Goal: Transaction & Acquisition: Purchase product/service

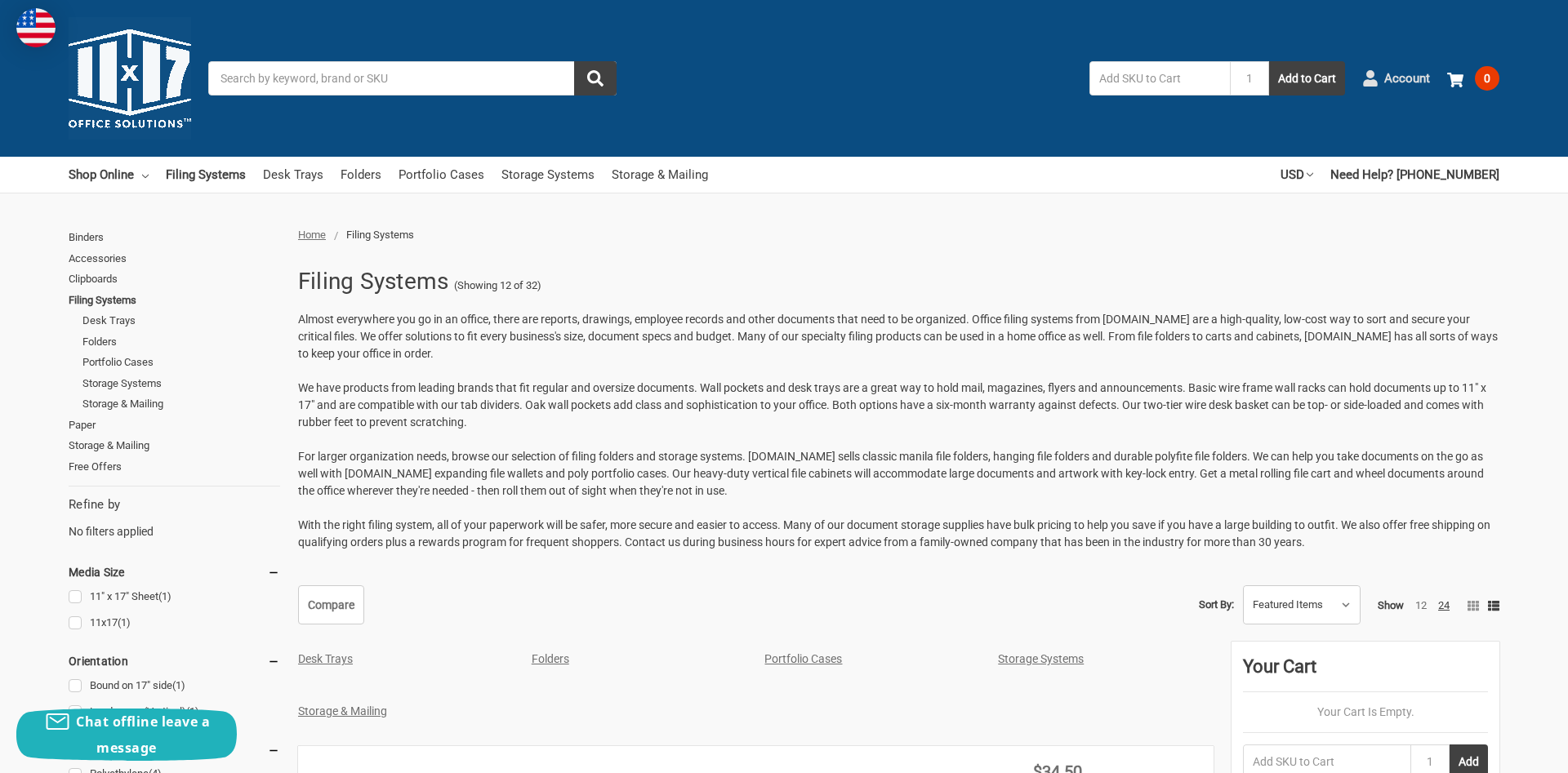
click at [1397, 78] on span "Account" at bounding box center [1407, 79] width 46 height 19
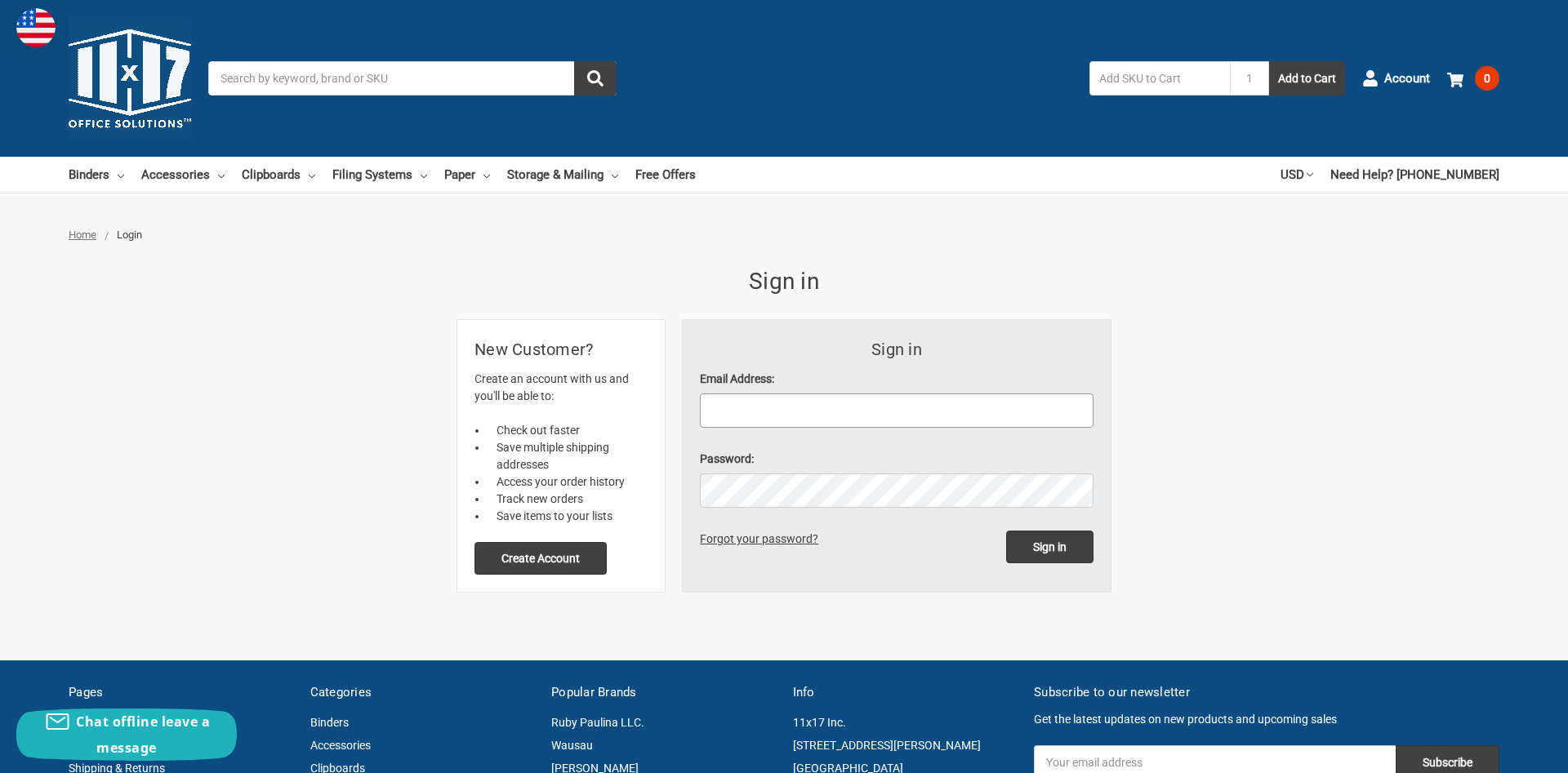
click at [848, 410] on input "Email Address:" at bounding box center [897, 411] width 394 height 34
type input "david@ocwaterjet.com"
click at [1006, 531] on input "Sign in" at bounding box center [1049, 547] width 88 height 33
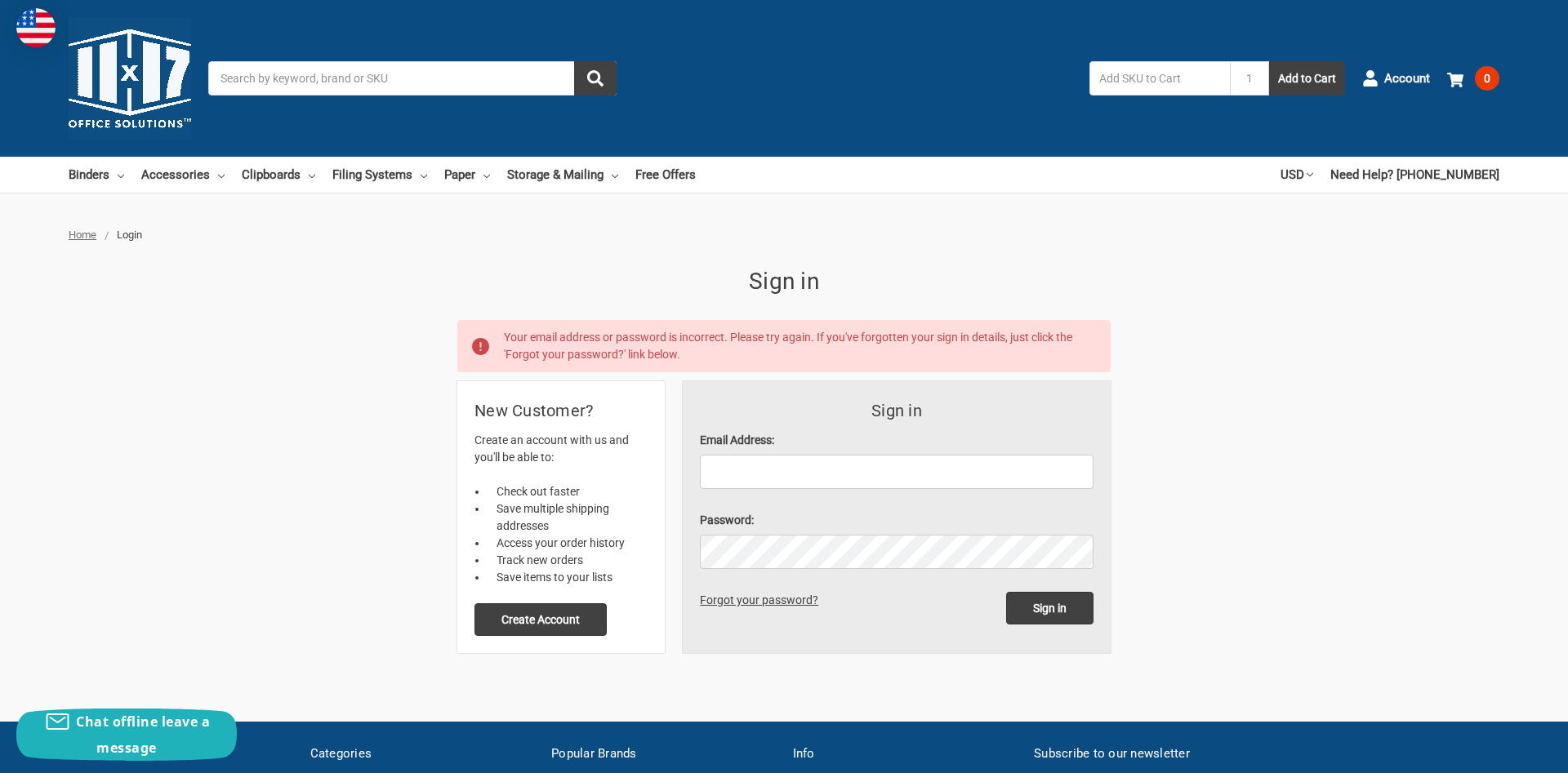
click at [379, 285] on div "Home Login Sign in Your email address or password is incorrect. Please try agai…" at bounding box center [784, 440] width 1431 height 427
click at [777, 593] on div "Forgot your password?" at bounding box center [762, 603] width 124 height 22
click at [777, 595] on link "Forgot your password?" at bounding box center [762, 600] width 124 height 13
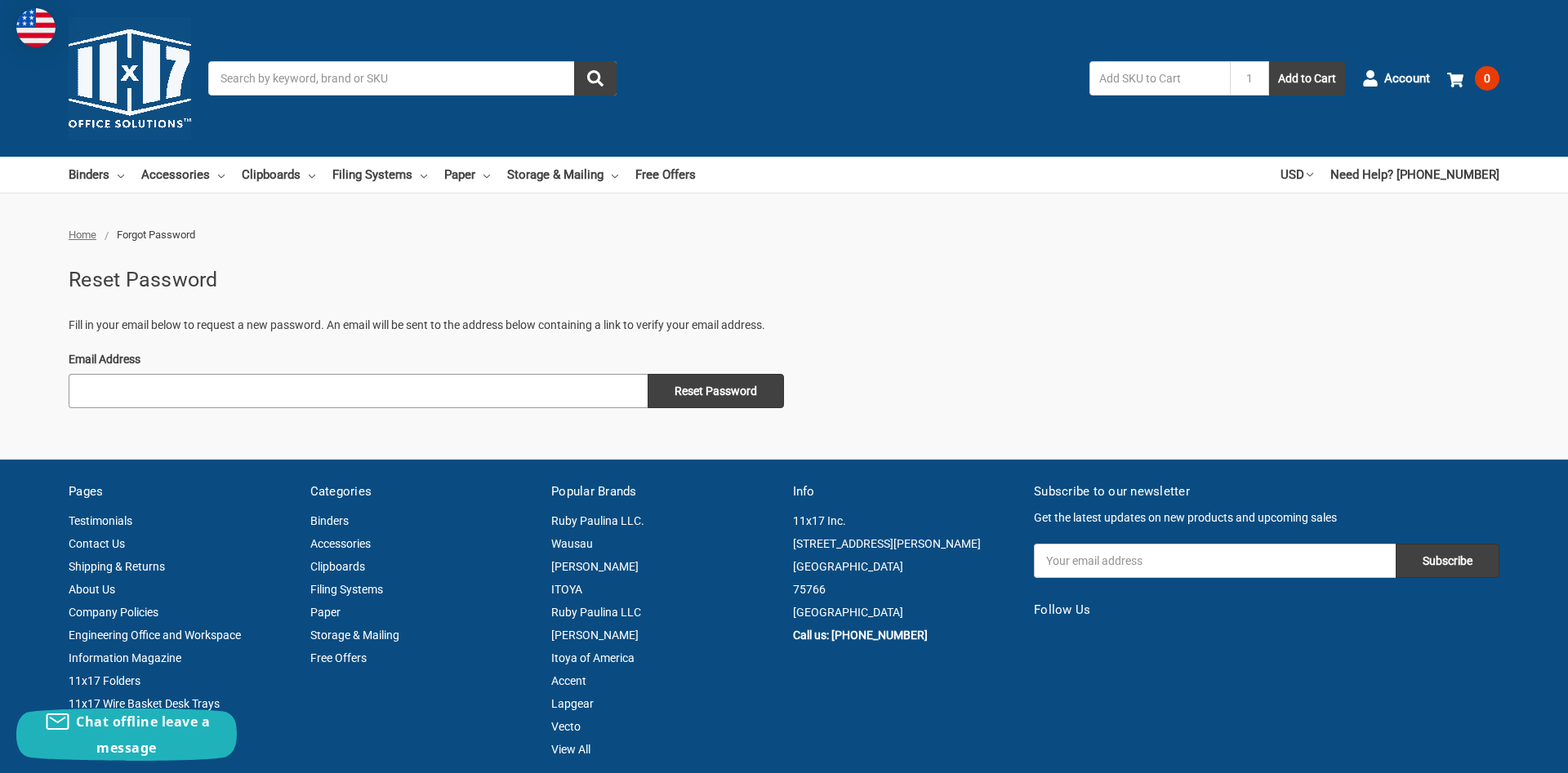
click at [138, 390] on input "Email Address" at bounding box center [358, 391] width 579 height 34
type input "[PERSON_NAME][EMAIL_ADDRESS][DOMAIN_NAME]"
click at [723, 388] on input "Reset Password" at bounding box center [716, 391] width 137 height 34
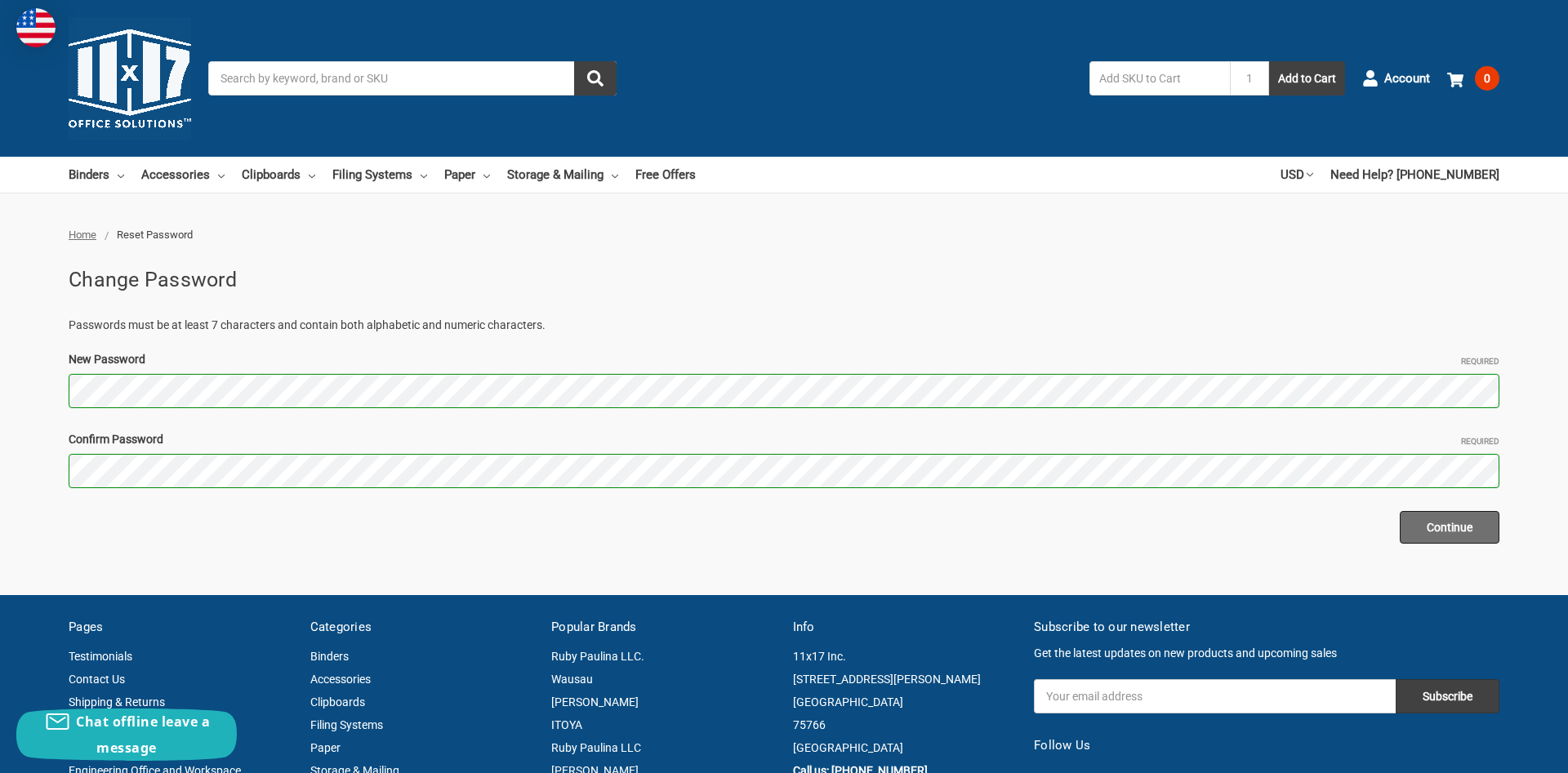
click at [1462, 523] on input "Continue" at bounding box center [1449, 527] width 100 height 33
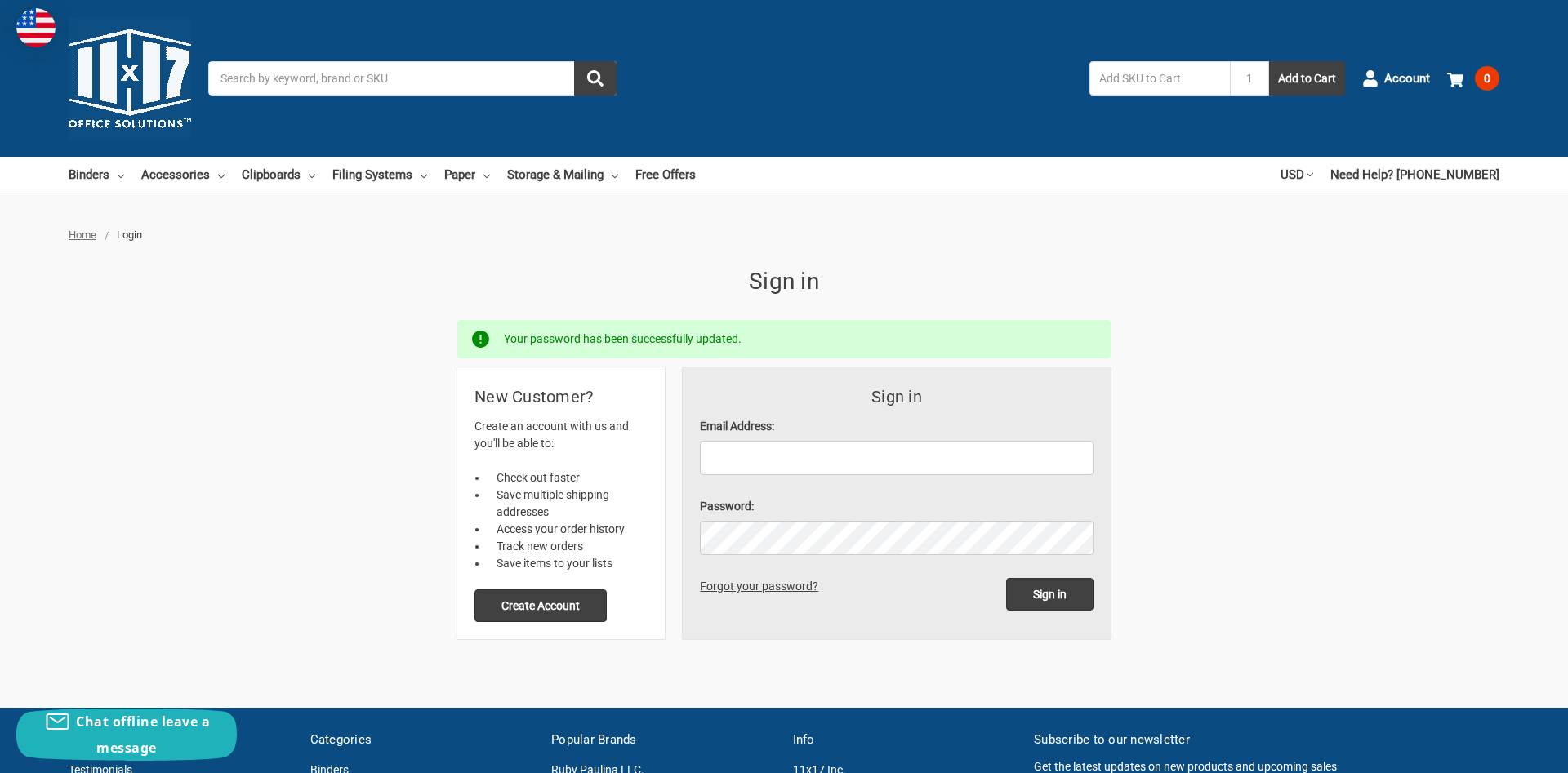
click at [359, 370] on div "Home Login Sign in Your password has been successfully updated. Sign in Email A…" at bounding box center [784, 433] width 1431 height 412
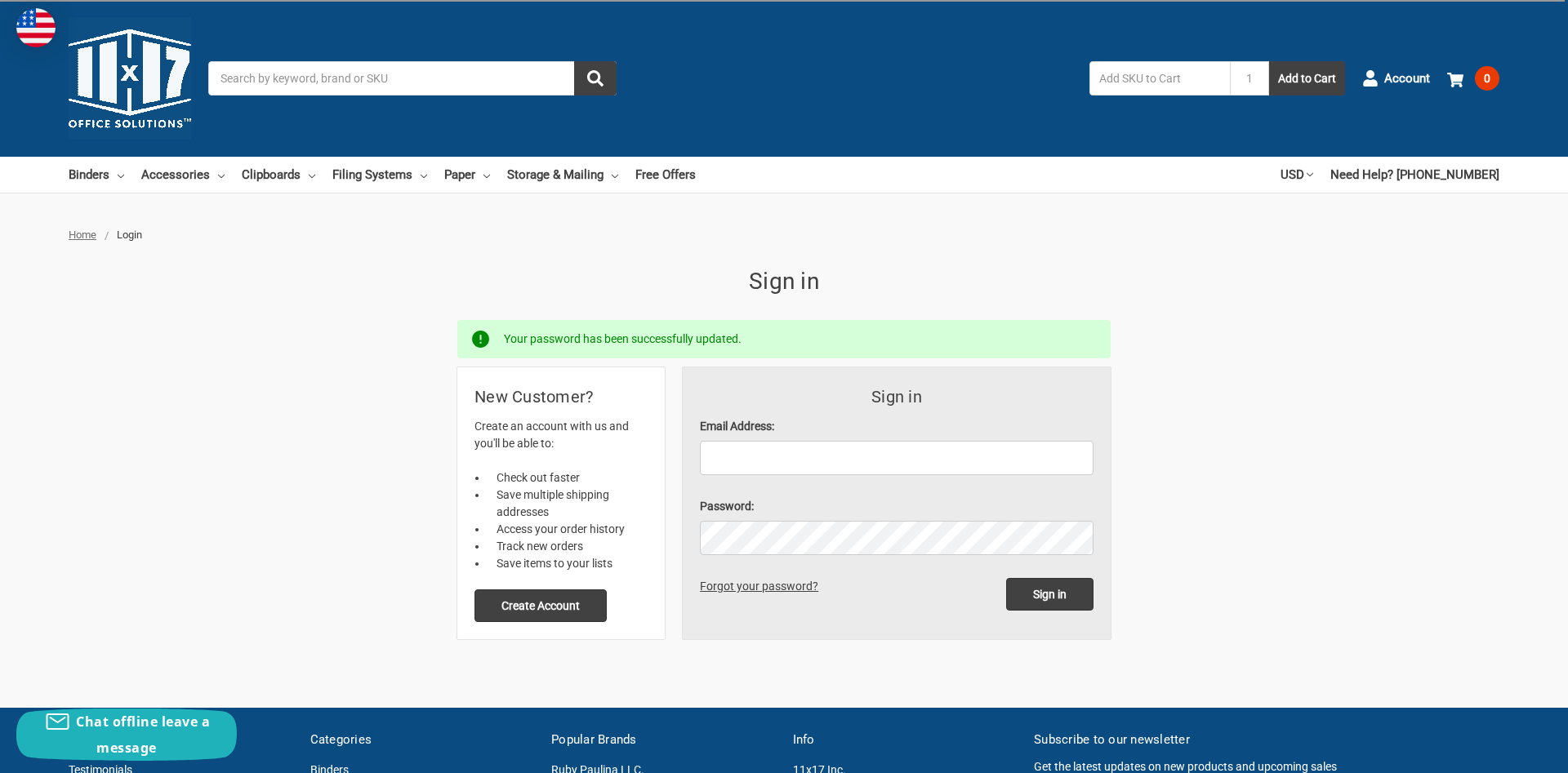
click at [359, 370] on div "Home Login Sign in Your password has been successfully updated. Sign in Email A…" at bounding box center [784, 433] width 1431 height 412
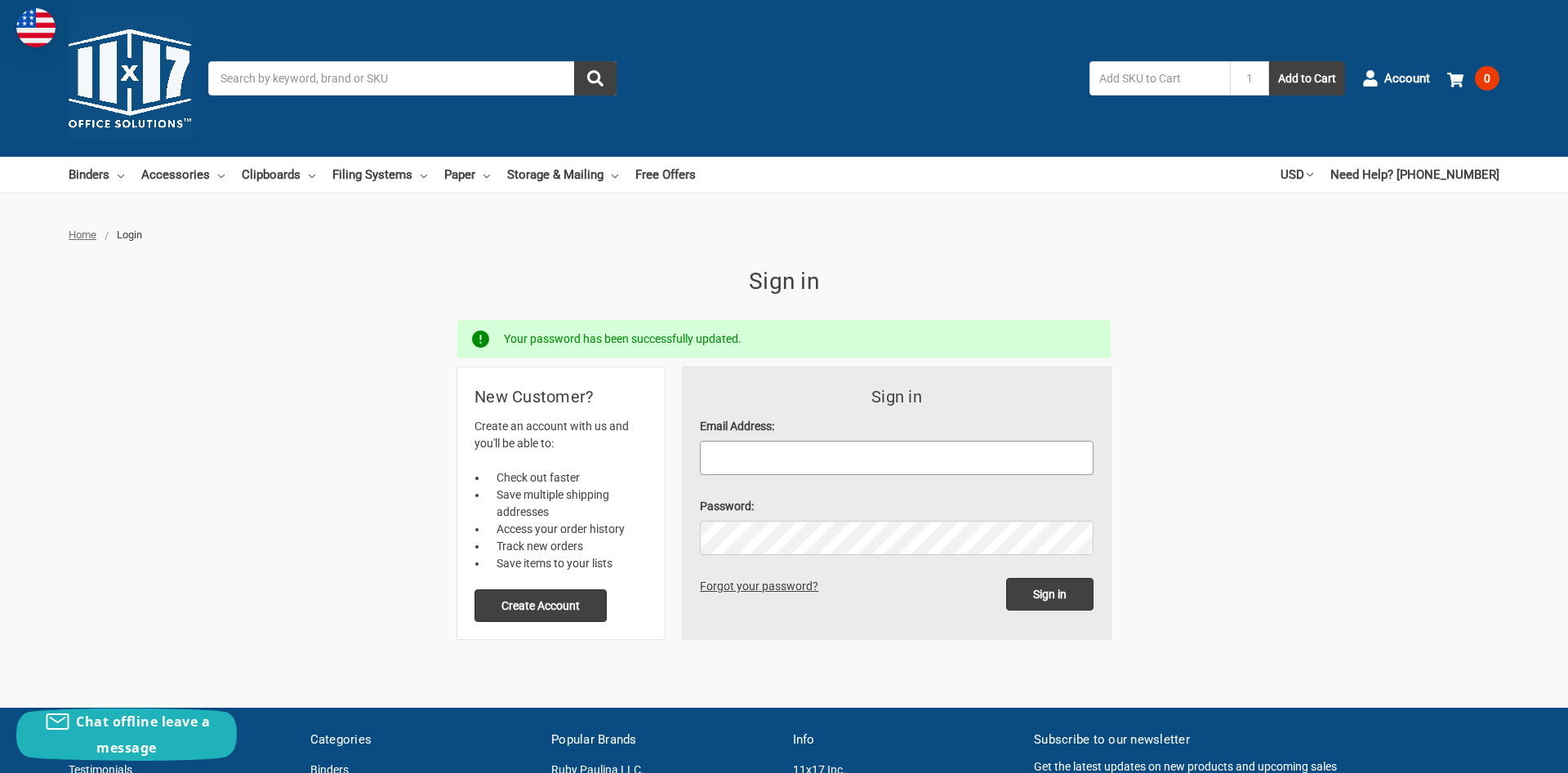
click at [897, 449] on input "Email Address:" at bounding box center [897, 458] width 394 height 34
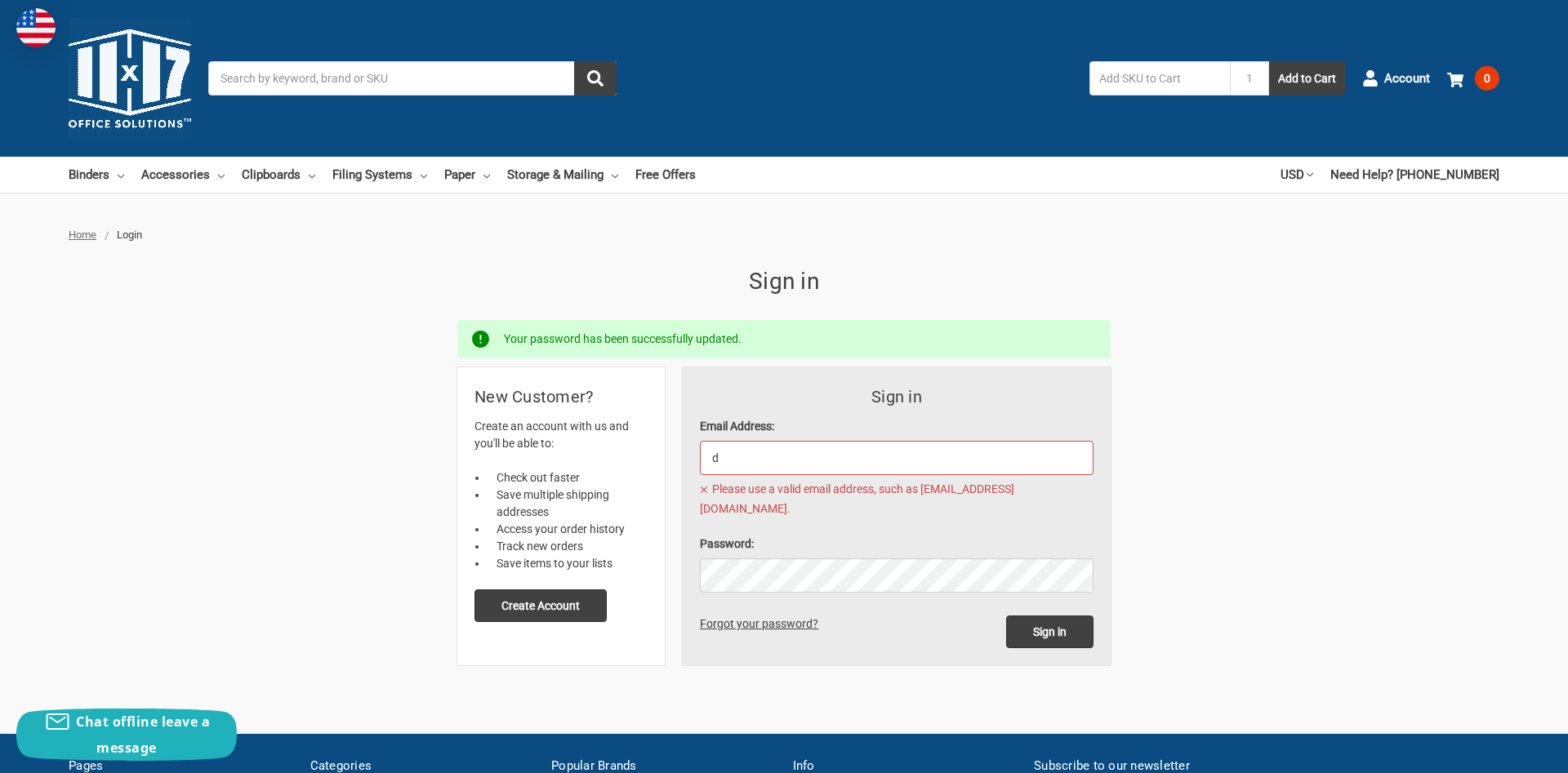
type input "d"
click at [1216, 273] on div "Home Login Sign in Your password has been successfully updated. Sign in Email A…" at bounding box center [784, 446] width 1431 height 439
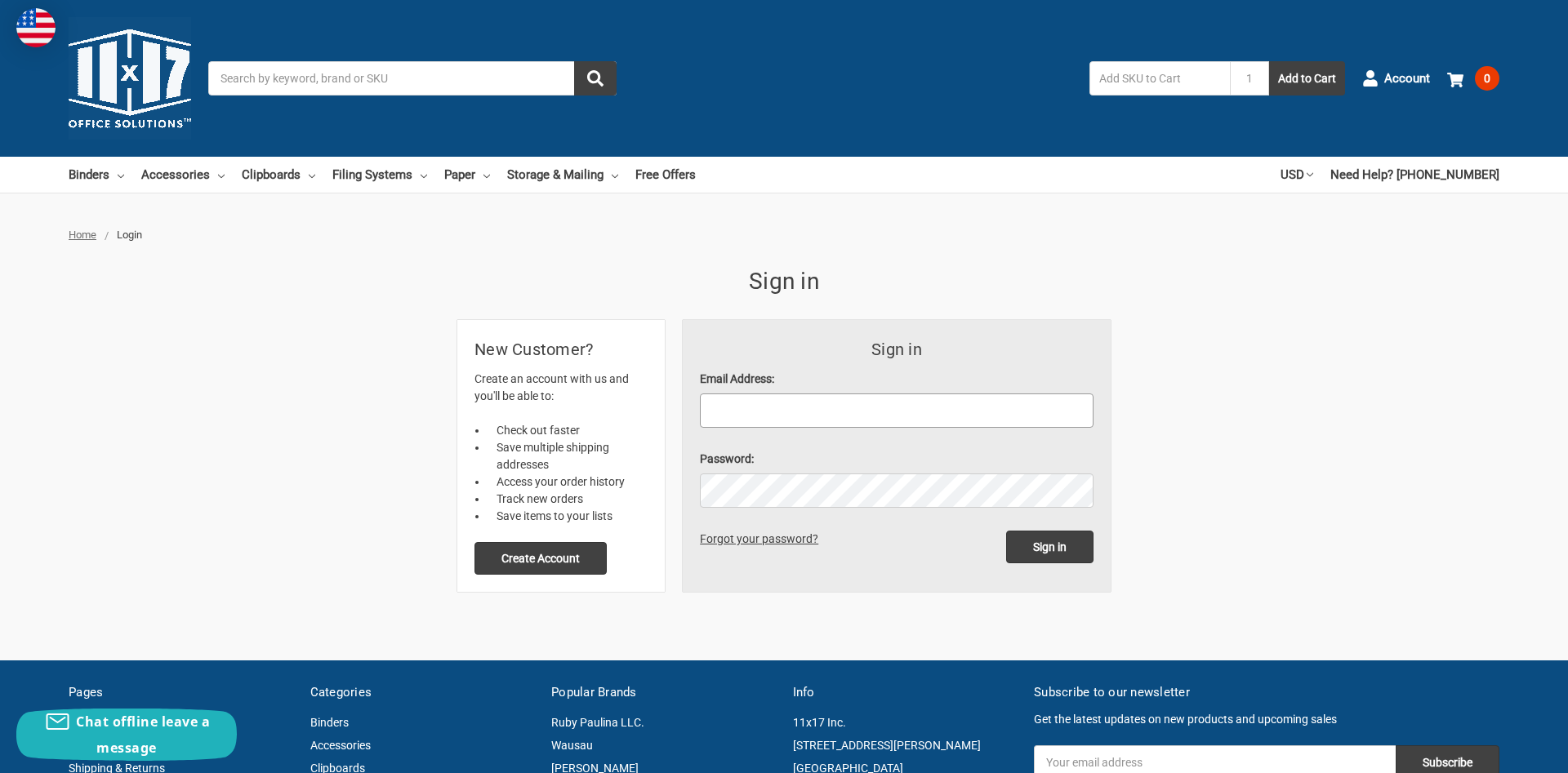
click at [881, 397] on input "Email Address:" at bounding box center [897, 411] width 394 height 34
type input "[PERSON_NAME][EMAIL_ADDRESS][DOMAIN_NAME]"
click at [1238, 391] on div "Home Login Sign in Sign in Email Address: david@ocwaterjet.com Please use a val…" at bounding box center [784, 410] width 1431 height 365
click at [1052, 540] on input "Sign in" at bounding box center [1049, 547] width 88 height 33
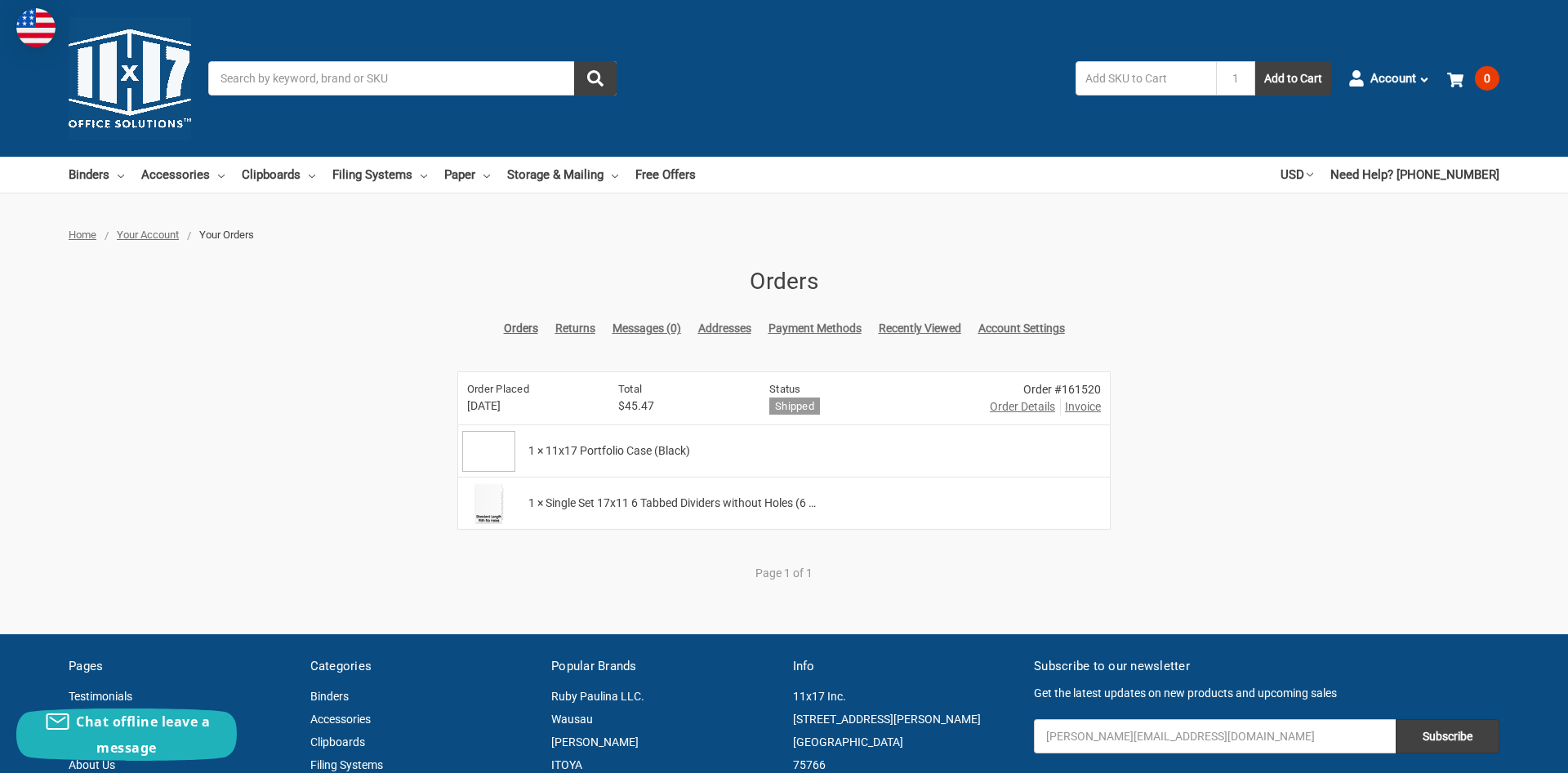
click at [387, 409] on div "Home Your Account Your Orders Orders Orders Returns Messages (0) Addresses Paym…" at bounding box center [784, 413] width 1568 height 373
click at [511, 329] on link "Orders" at bounding box center [521, 329] width 34 height 17
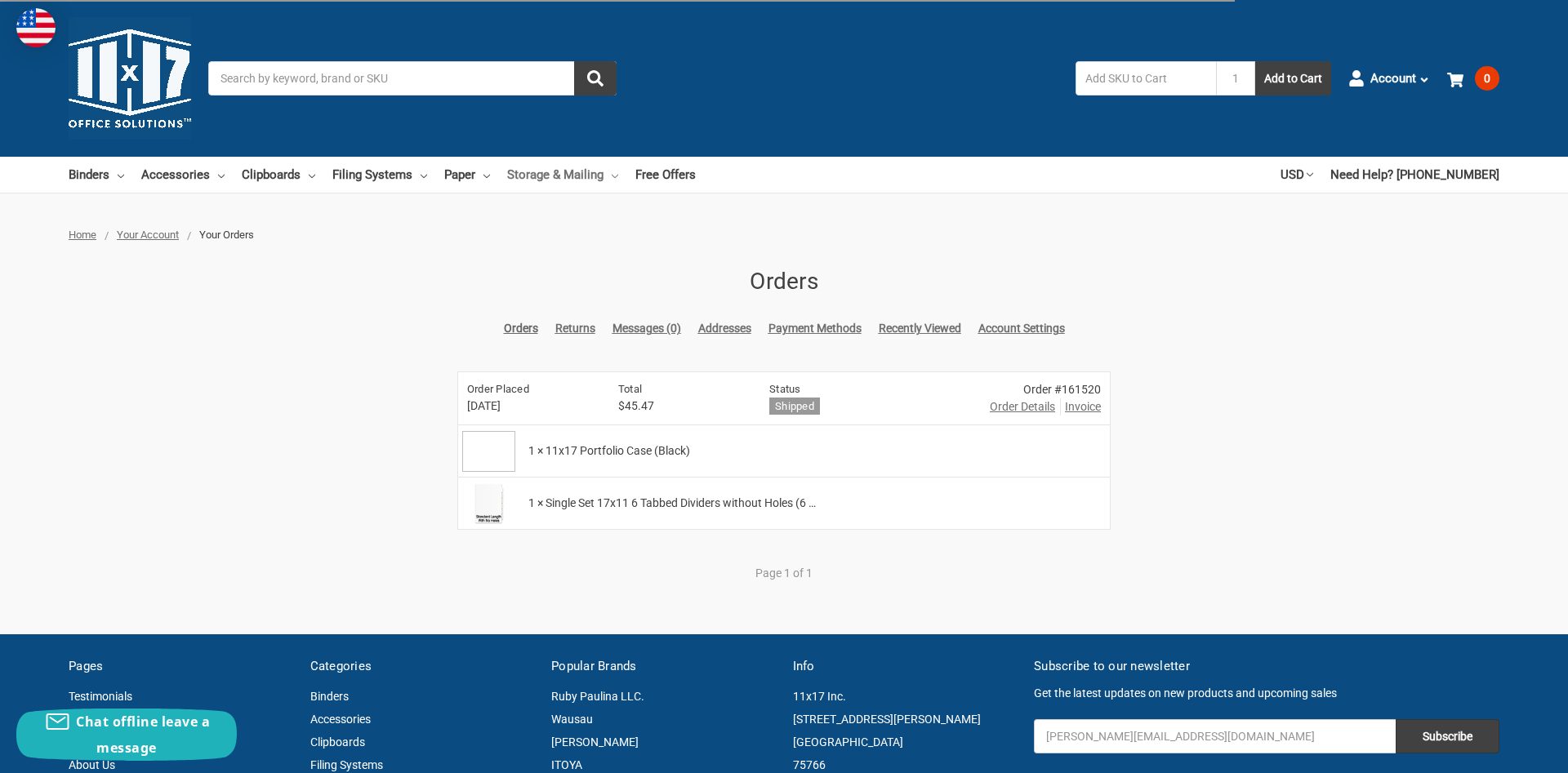
click at [574, 170] on link "Storage & Mailing" at bounding box center [562, 174] width 111 height 36
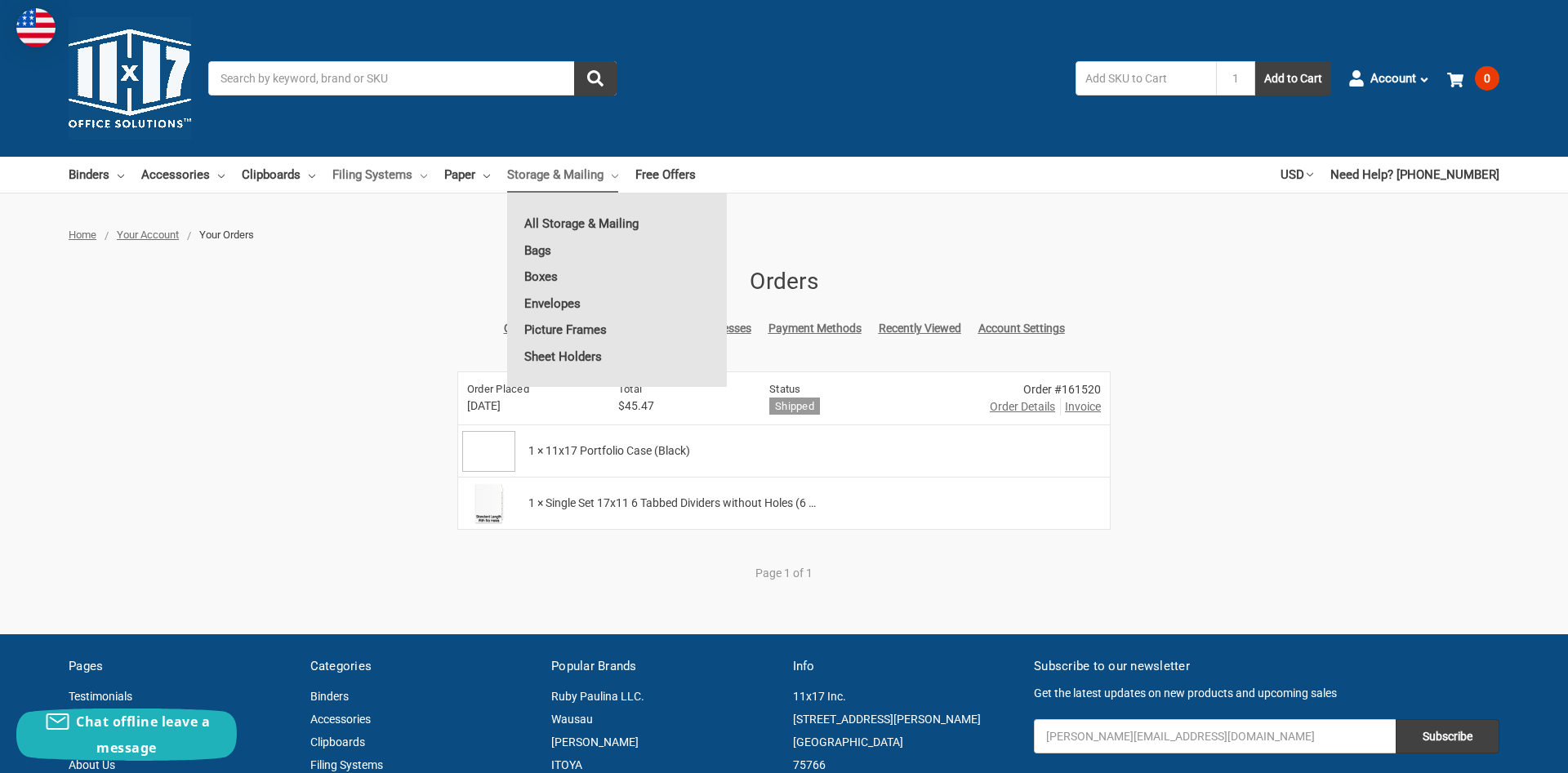
click at [398, 173] on link "Filing Systems" at bounding box center [380, 174] width 95 height 36
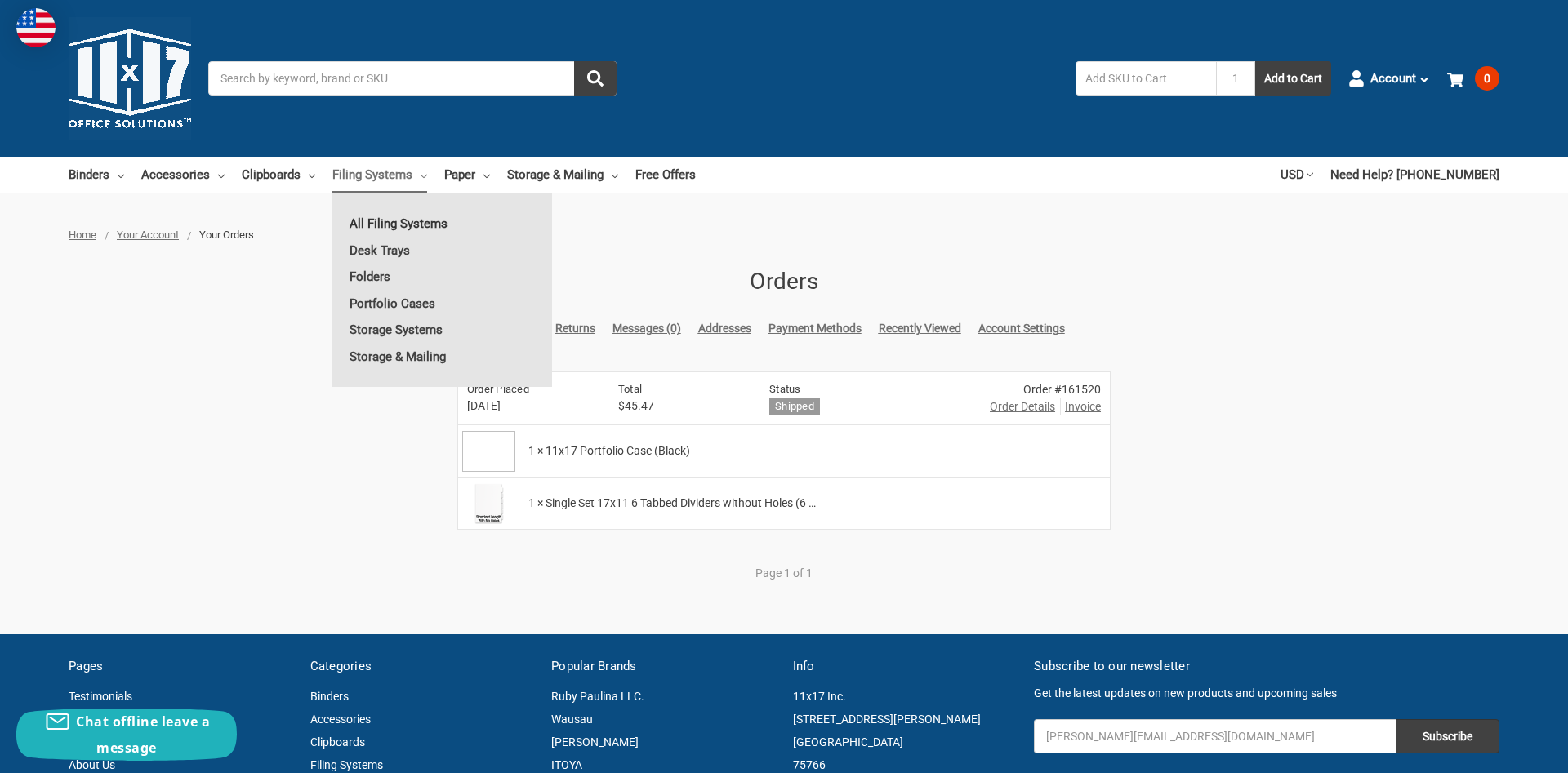
click at [379, 223] on link "All Filing Systems" at bounding box center [442, 224] width 219 height 26
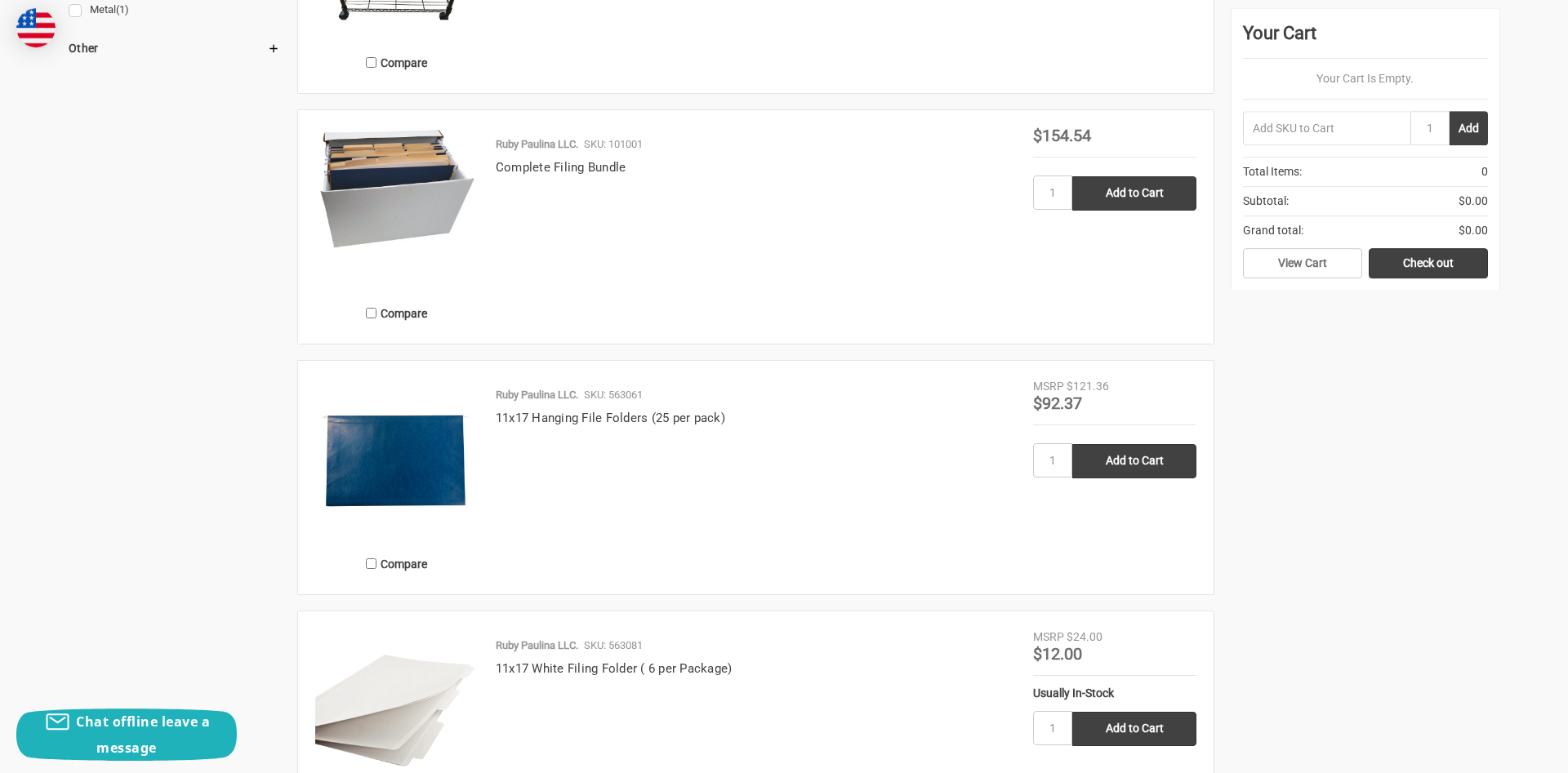
scroll to position [1415, 0]
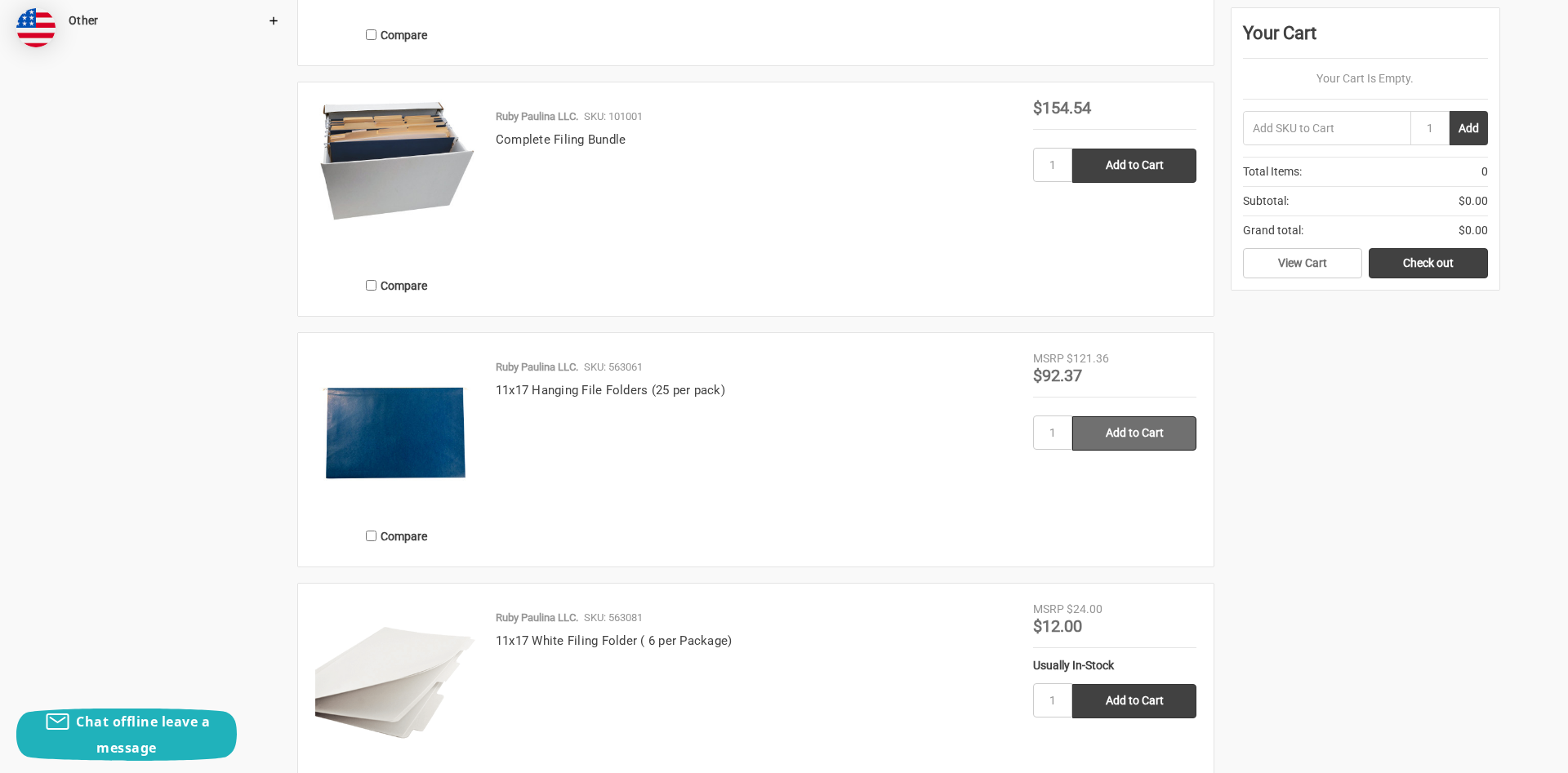
click at [1139, 436] on input "Add to Cart" at bounding box center [1134, 433] width 124 height 34
type input "Add to Cart"
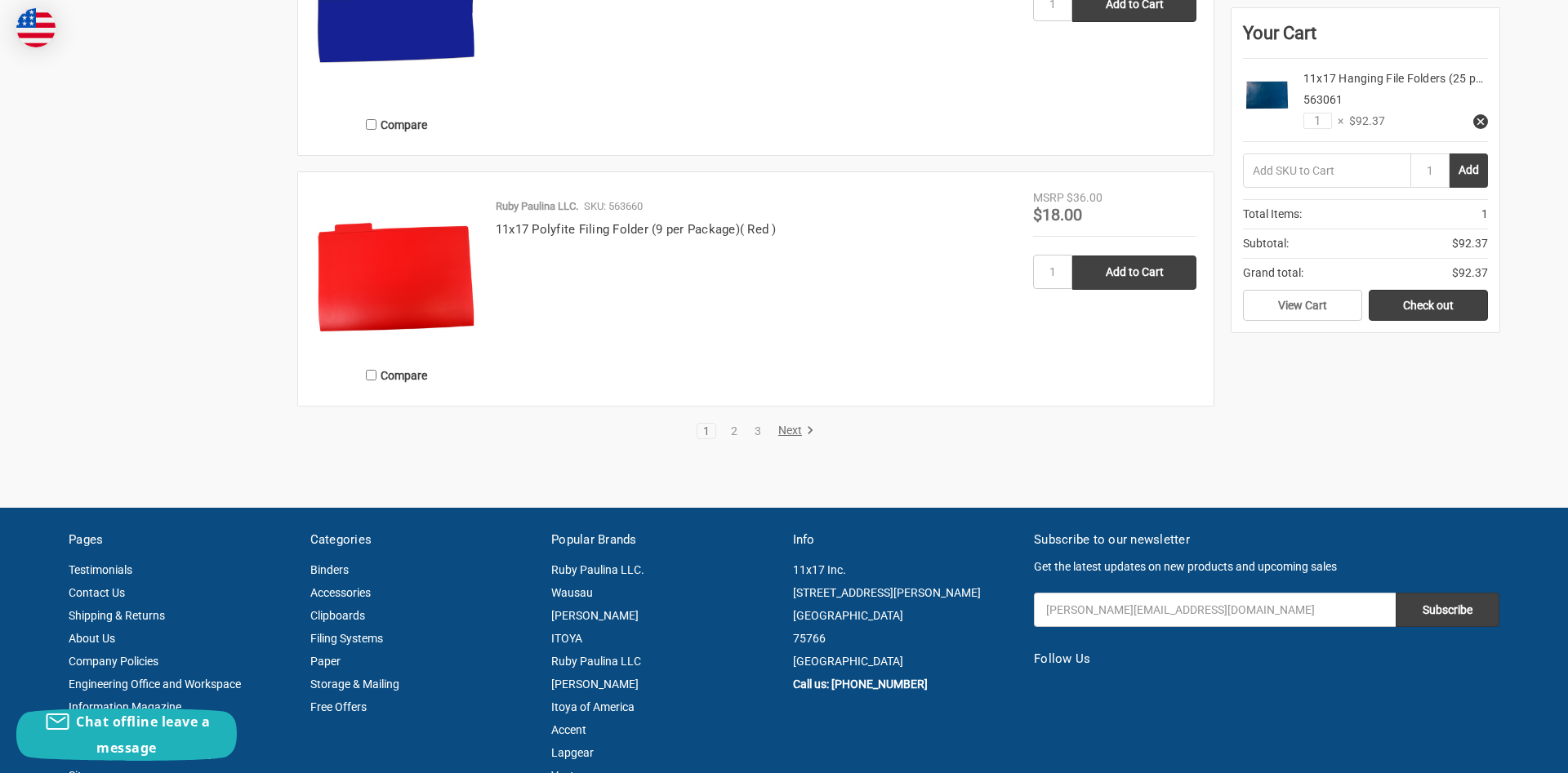
scroll to position [3497, 0]
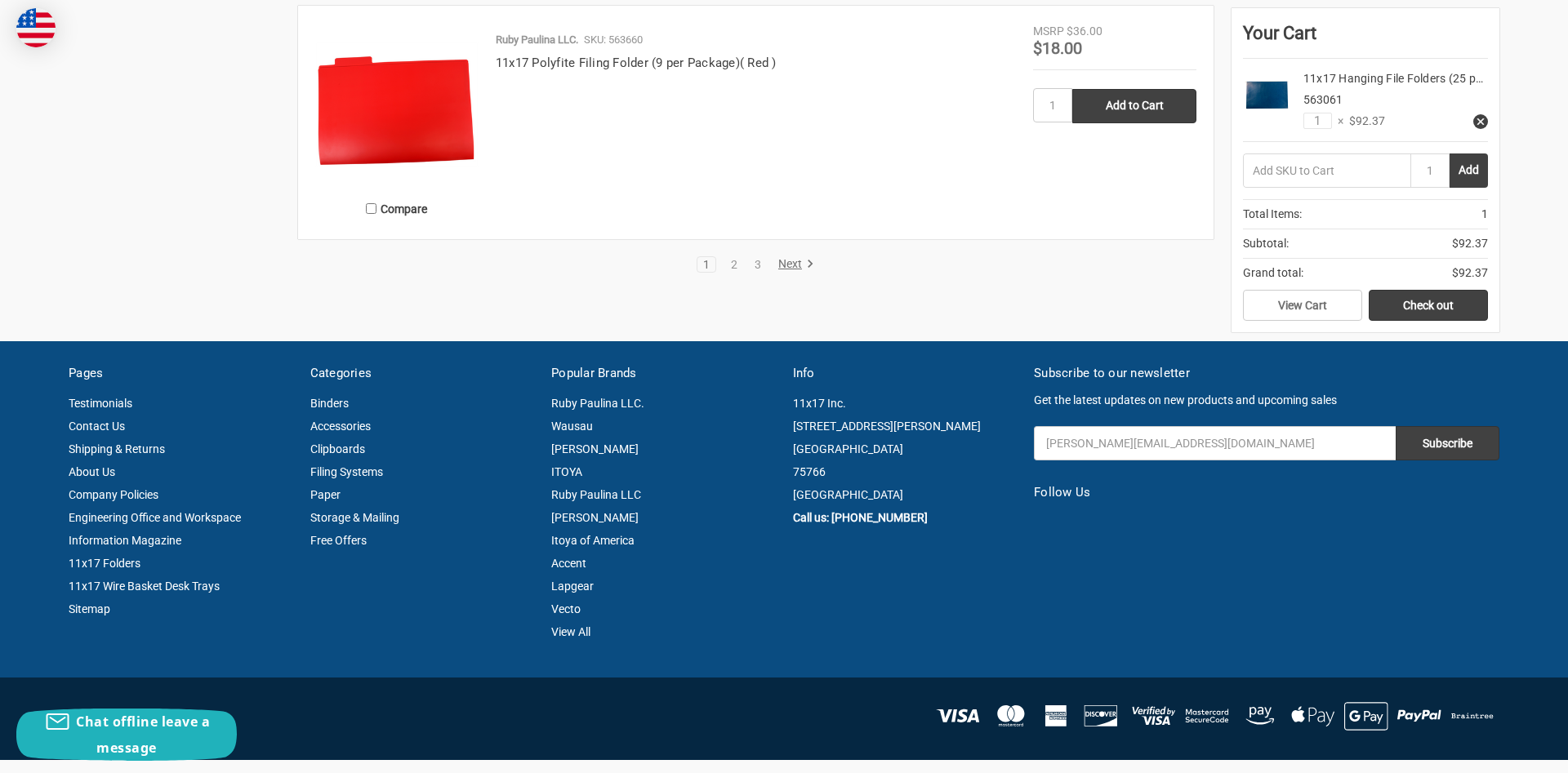
click at [794, 266] on link "Next" at bounding box center [793, 265] width 41 height 15
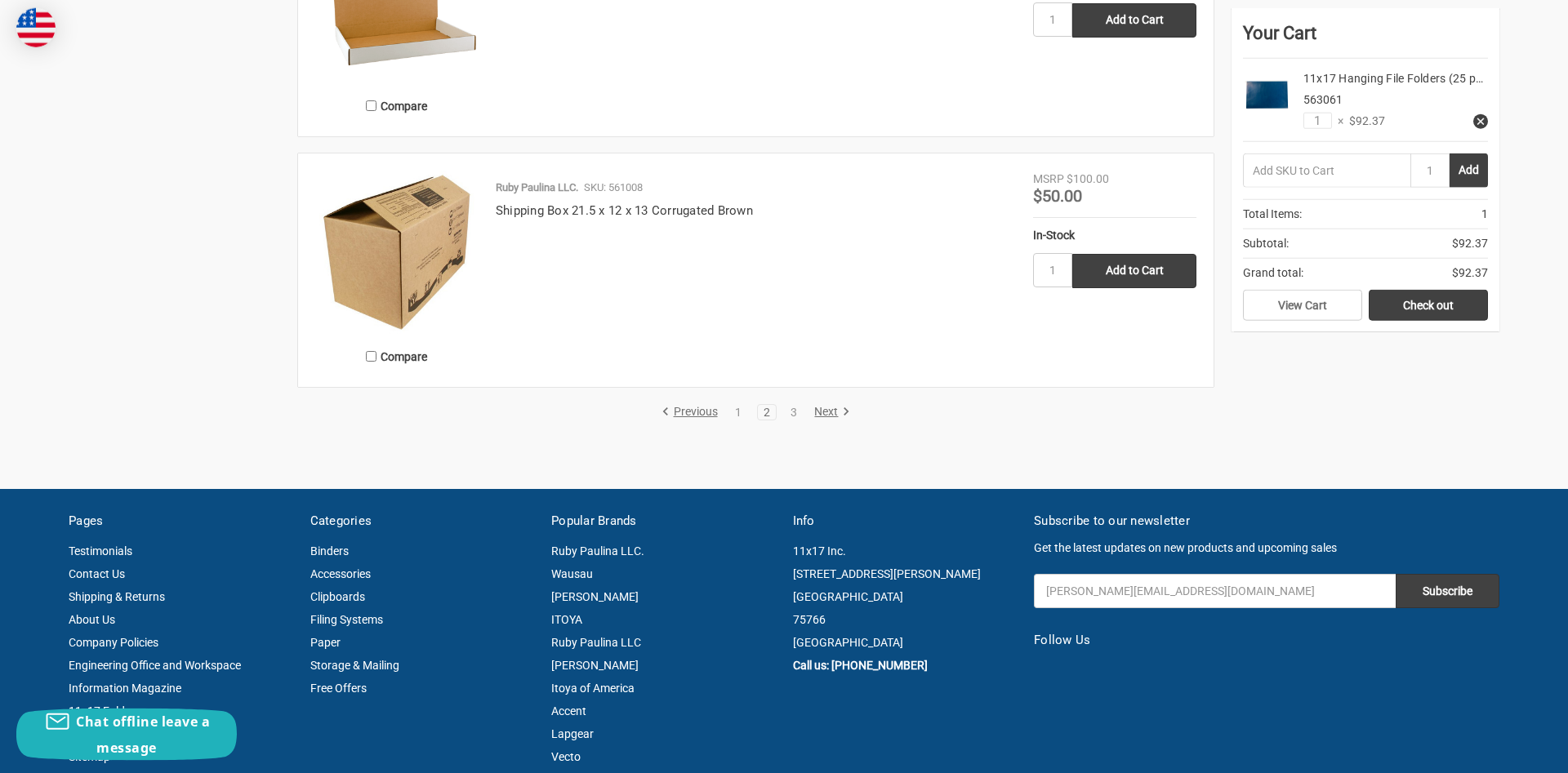
scroll to position [3247, 0]
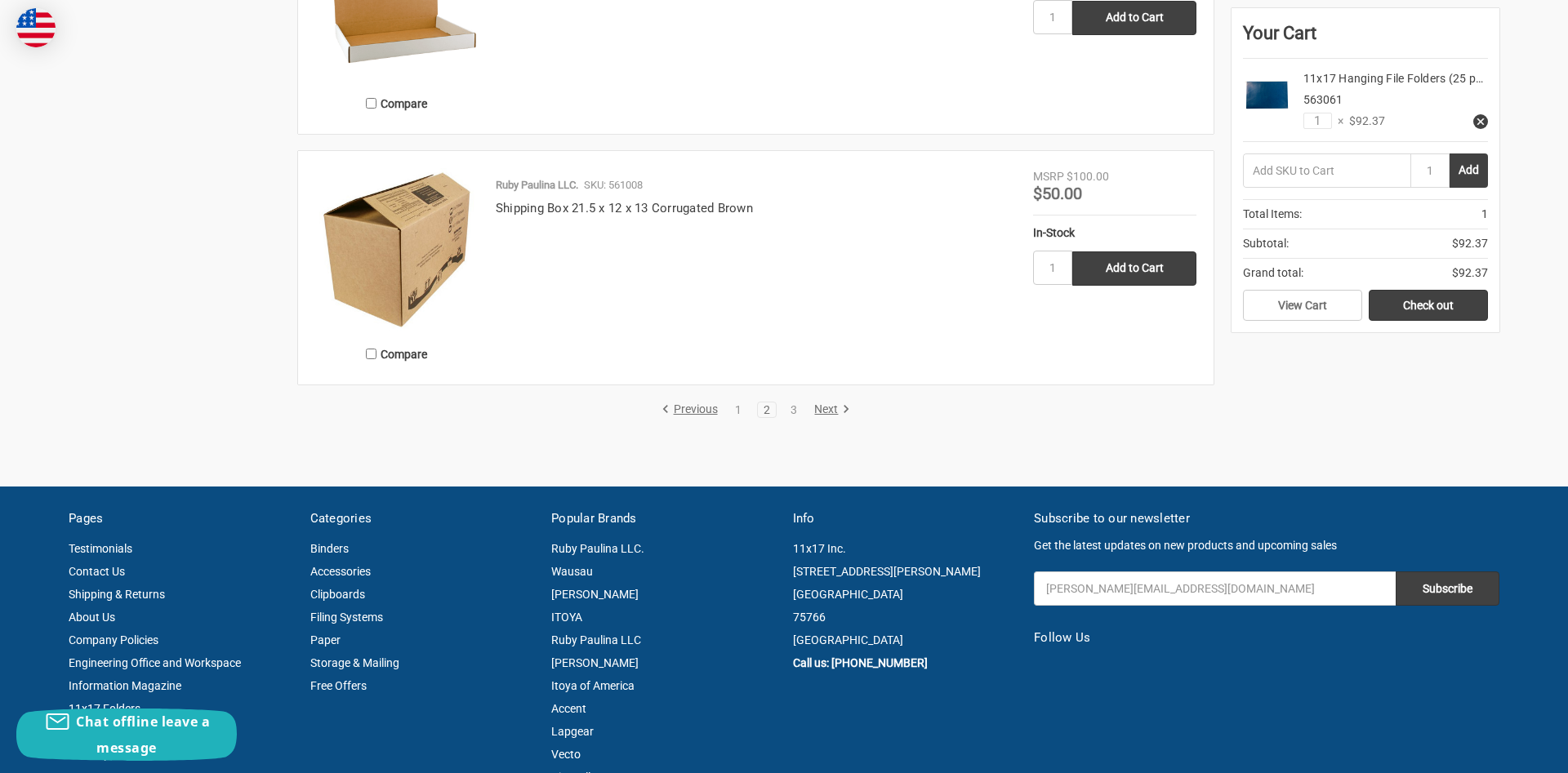
click at [816, 409] on link "Next" at bounding box center [829, 410] width 41 height 15
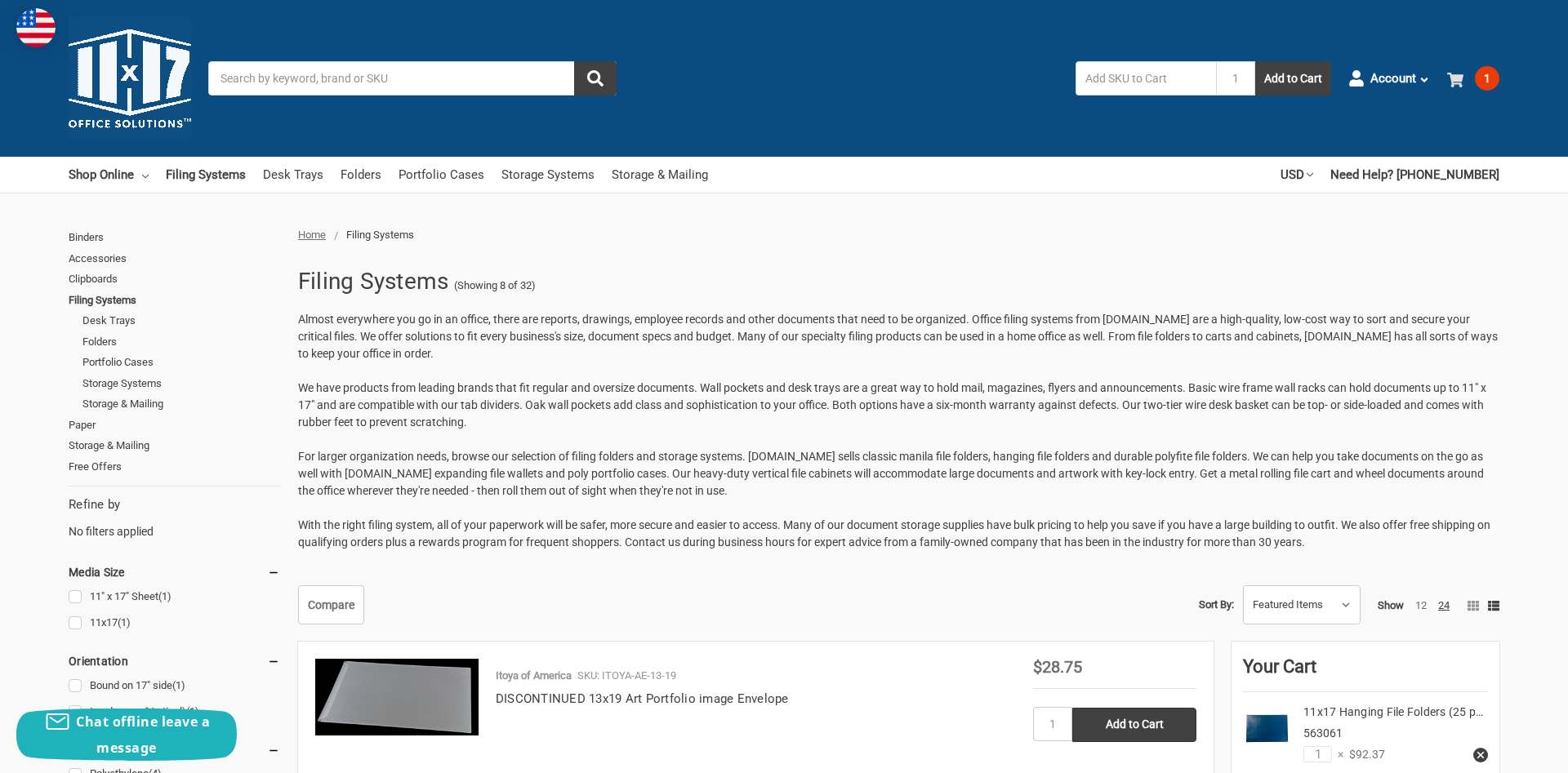
click at [1483, 76] on span "1" at bounding box center [1487, 78] width 24 height 24
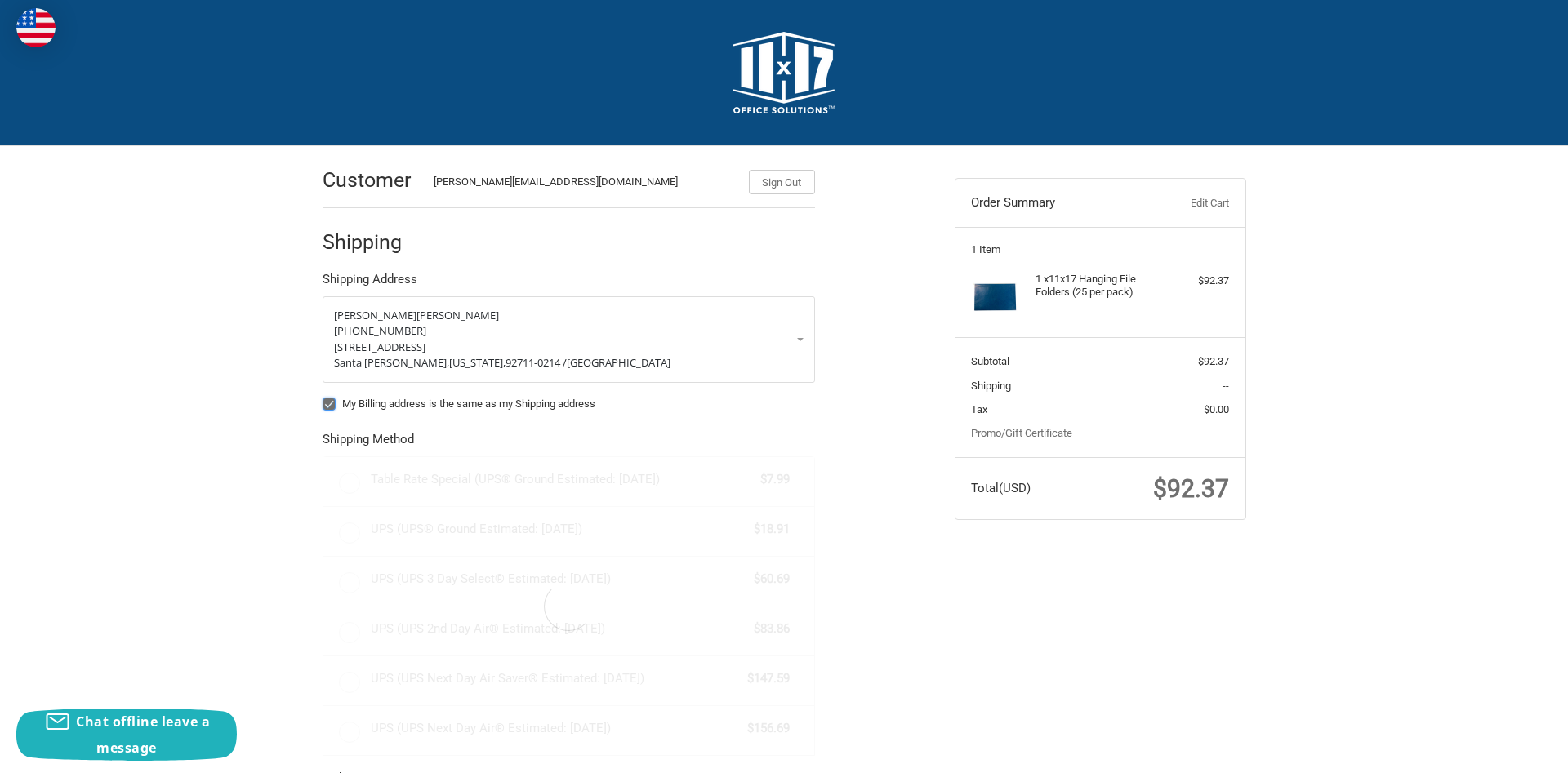
radio input "true"
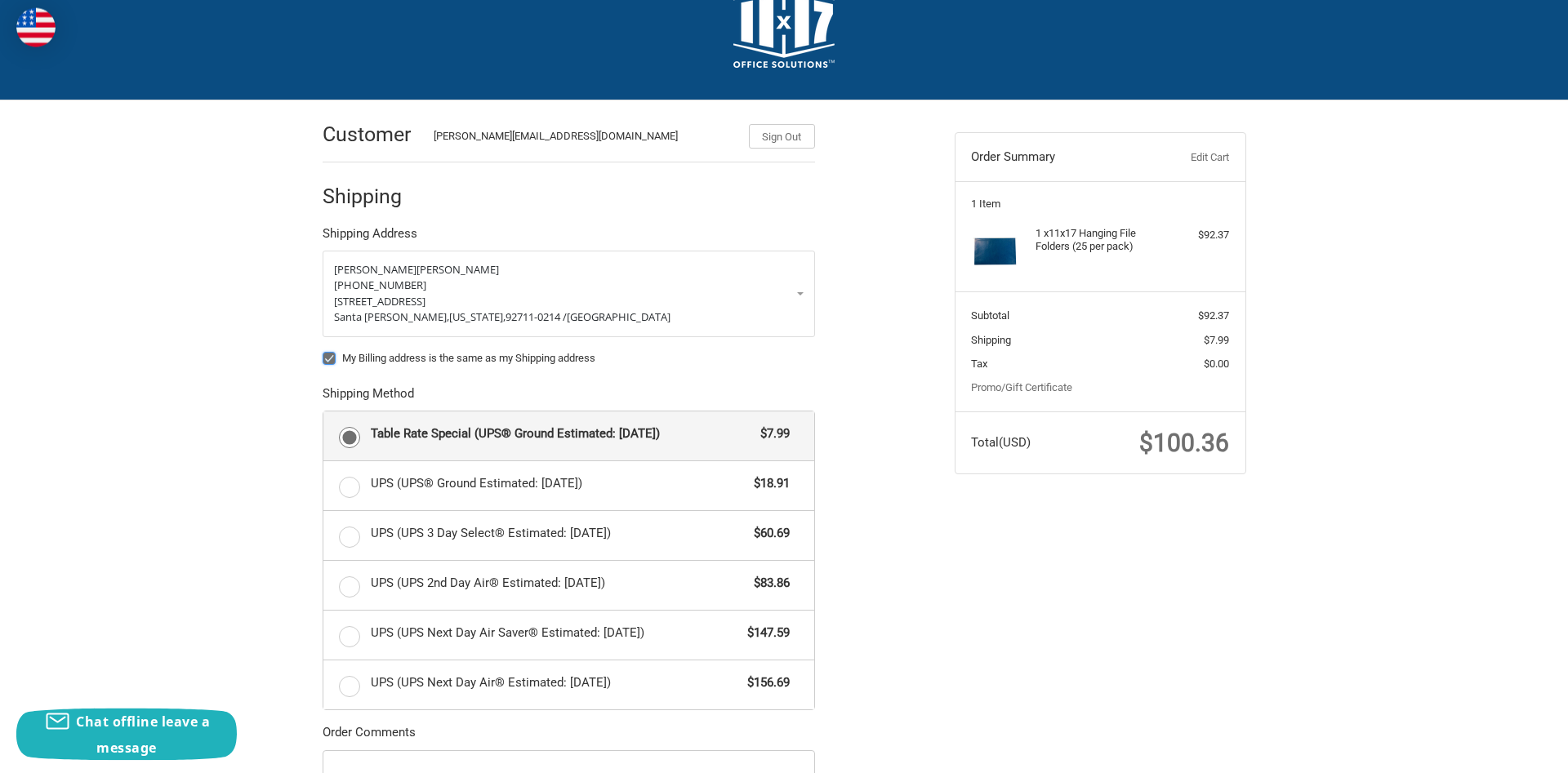
scroll to position [83, 0]
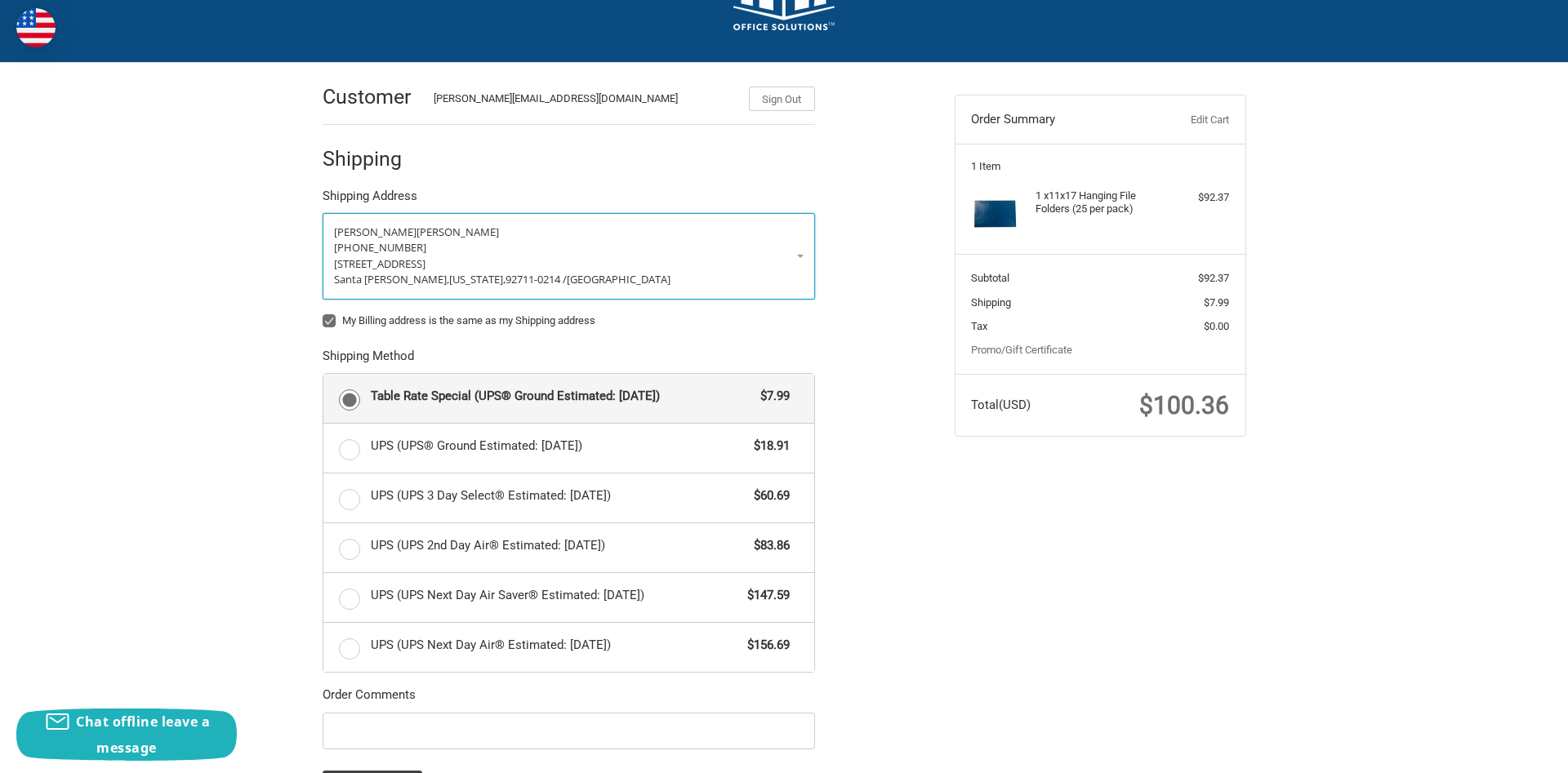
click at [800, 255] on p "[PHONE_NUMBER]" at bounding box center [569, 248] width 470 height 16
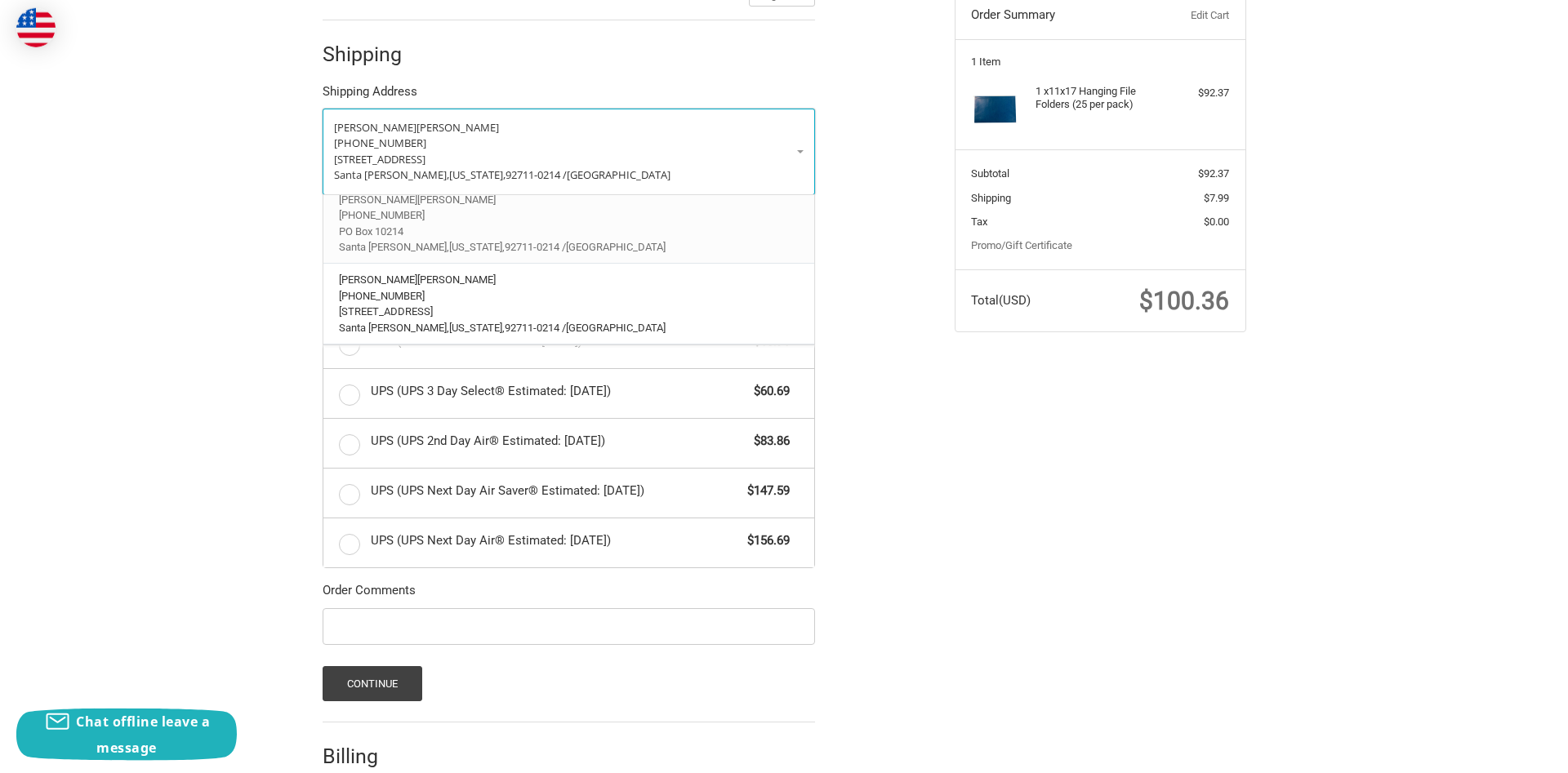
scroll to position [0, 0]
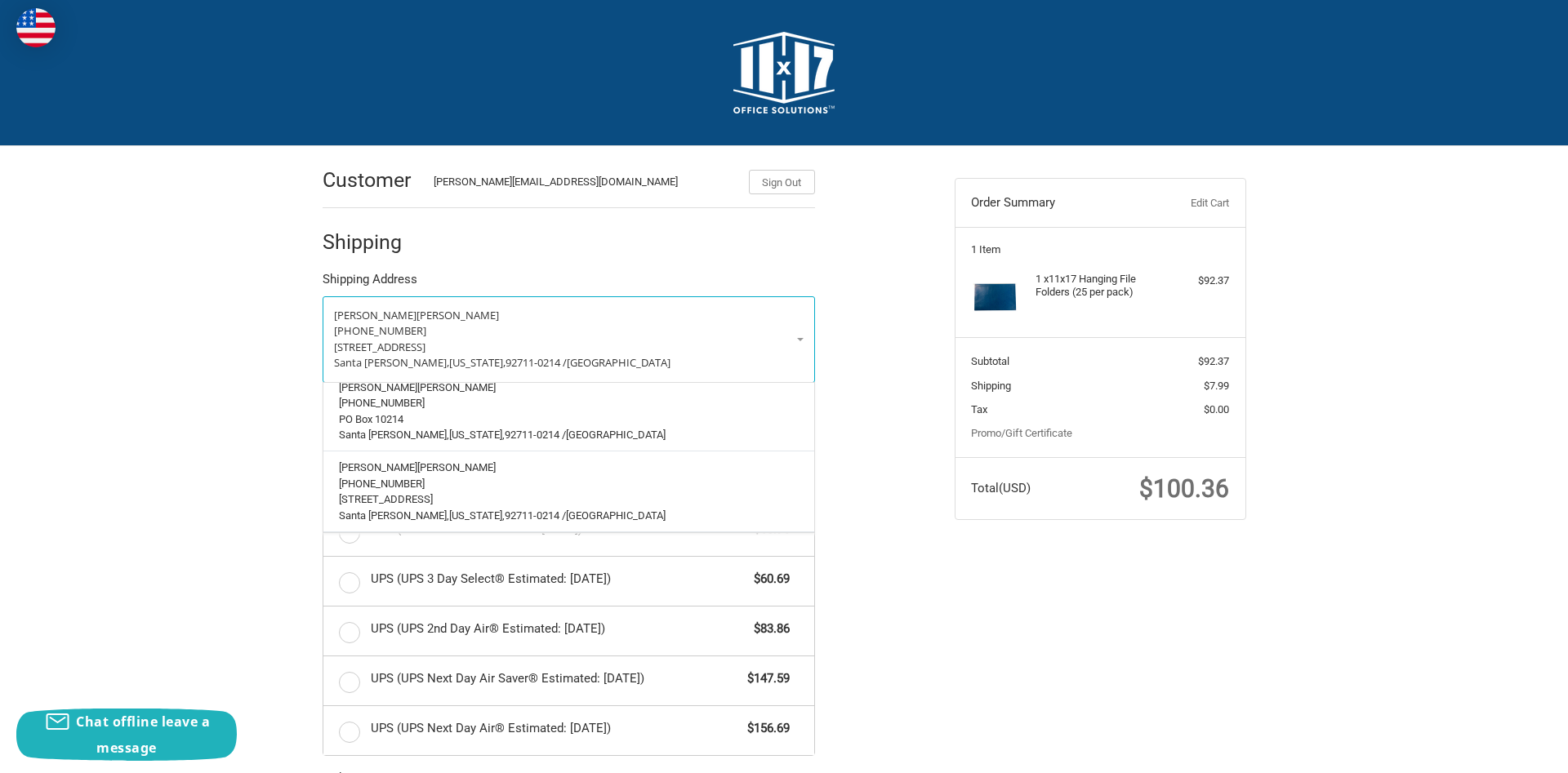
click at [257, 339] on div "Customer [PERSON_NAME][EMAIL_ADDRESS][DOMAIN_NAME] Sign Out Shipping Shipping A…" at bounding box center [784, 598] width 1568 height 904
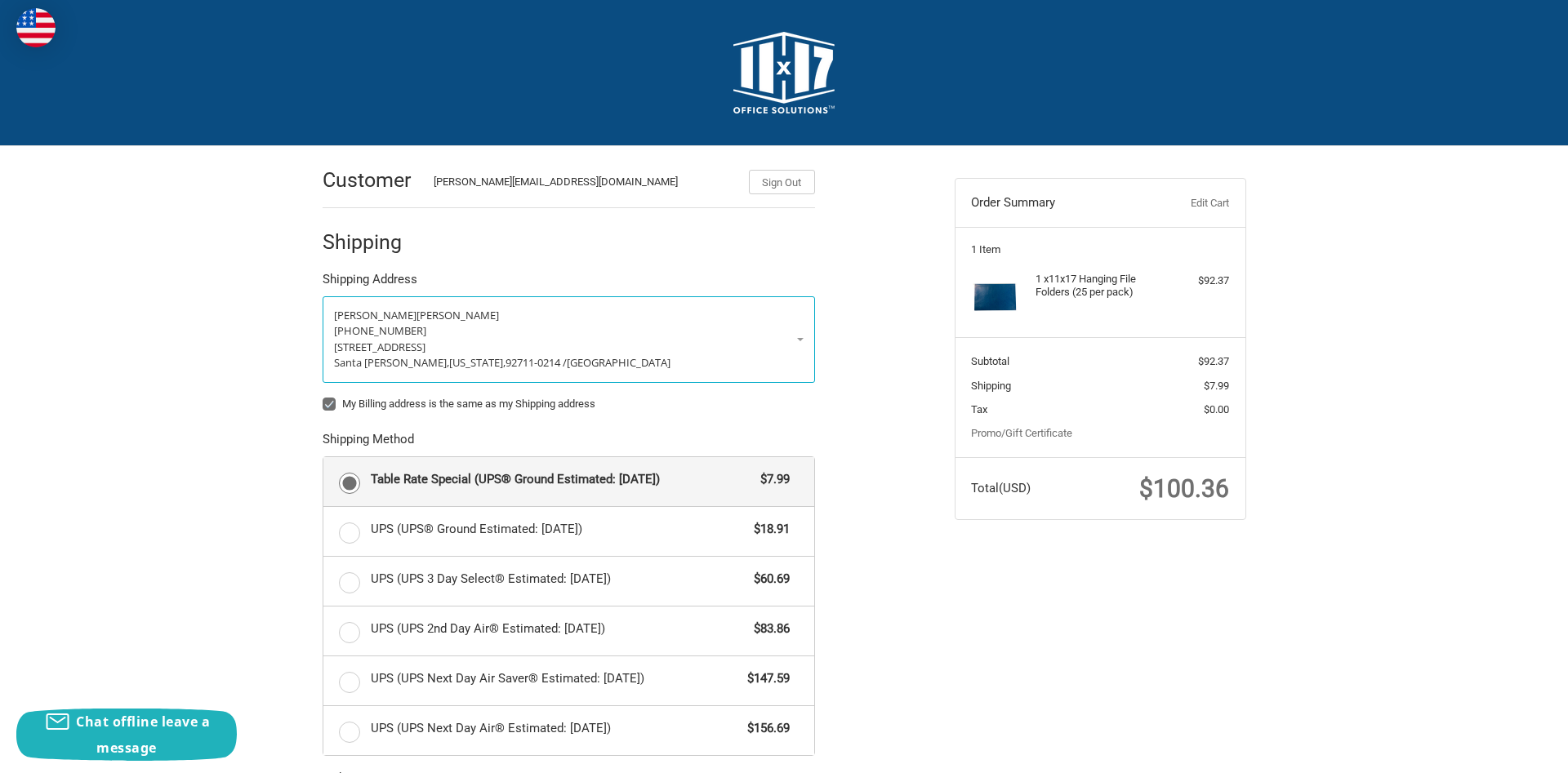
click at [328, 401] on label "My Billing address is the same as my Shipping address" at bounding box center [568, 404] width 493 height 13
click at [323, 396] on input "My Billing address is the same as my Shipping address" at bounding box center [322, 396] width 1 height 1
checkbox input "false"
click at [283, 393] on div "Customer [PERSON_NAME][EMAIL_ADDRESS][DOMAIN_NAME] Sign Out Shipping Shipping A…" at bounding box center [784, 598] width 1568 height 904
click at [543, 344] on p "[STREET_ADDRESS]" at bounding box center [569, 347] width 470 height 16
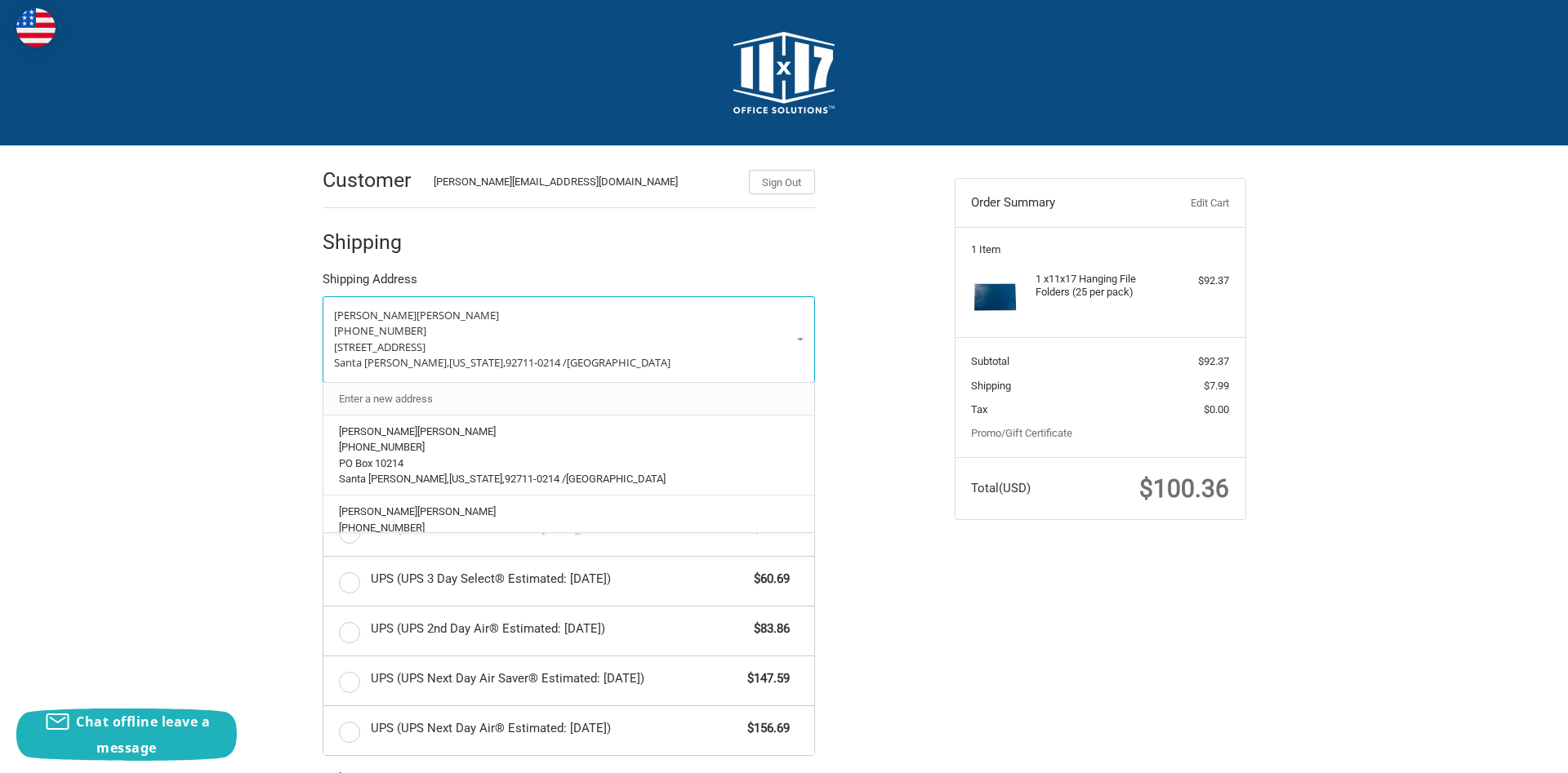
click at [421, 388] on link "Enter a new address" at bounding box center [568, 399] width 476 height 32
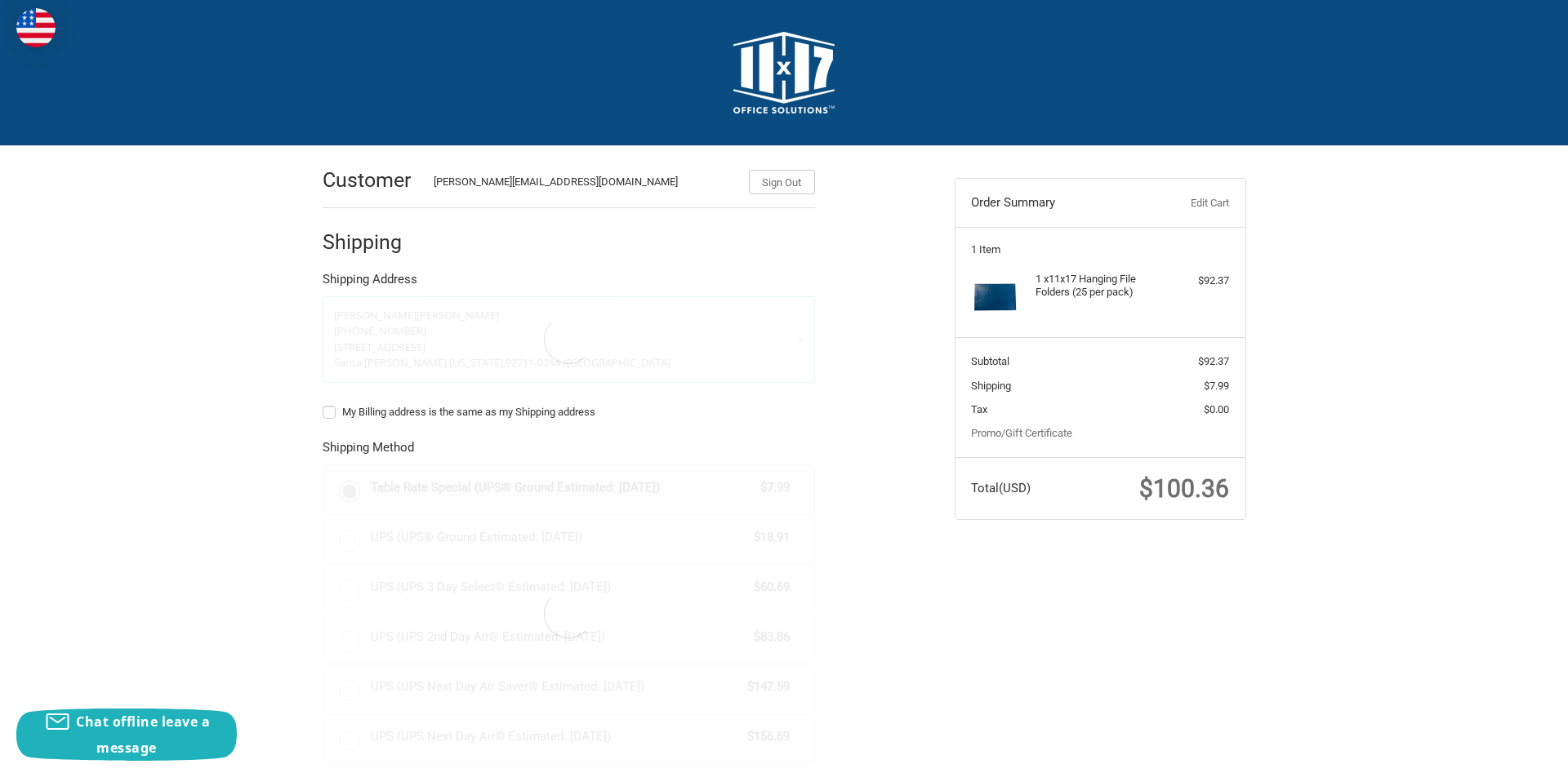
select select "US"
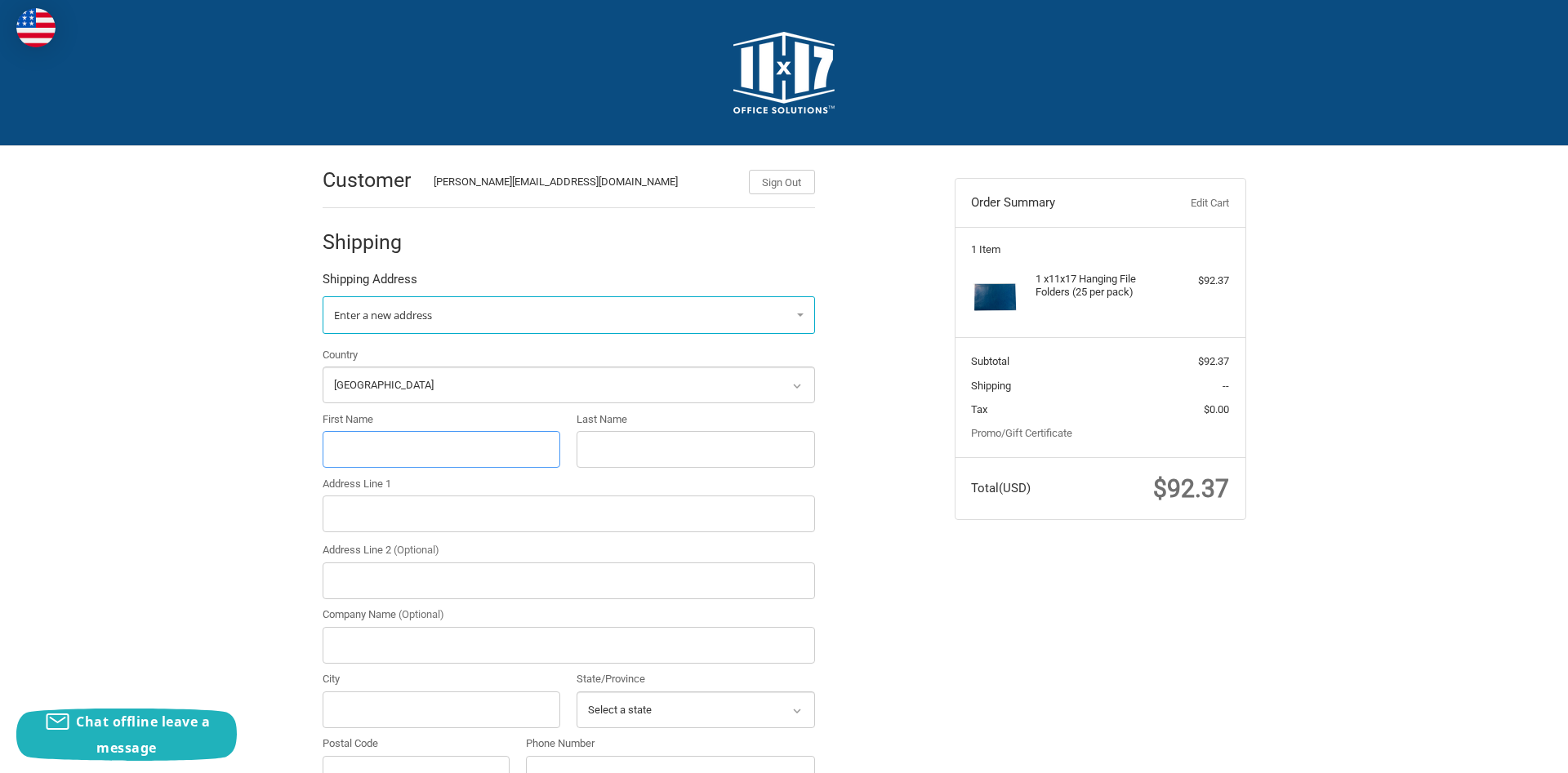
click at [426, 451] on input "First Name" at bounding box center [441, 449] width 238 height 37
type input "[PERSON_NAME]"
type input "Gaulke"
type input "Orange"
select select "CA"
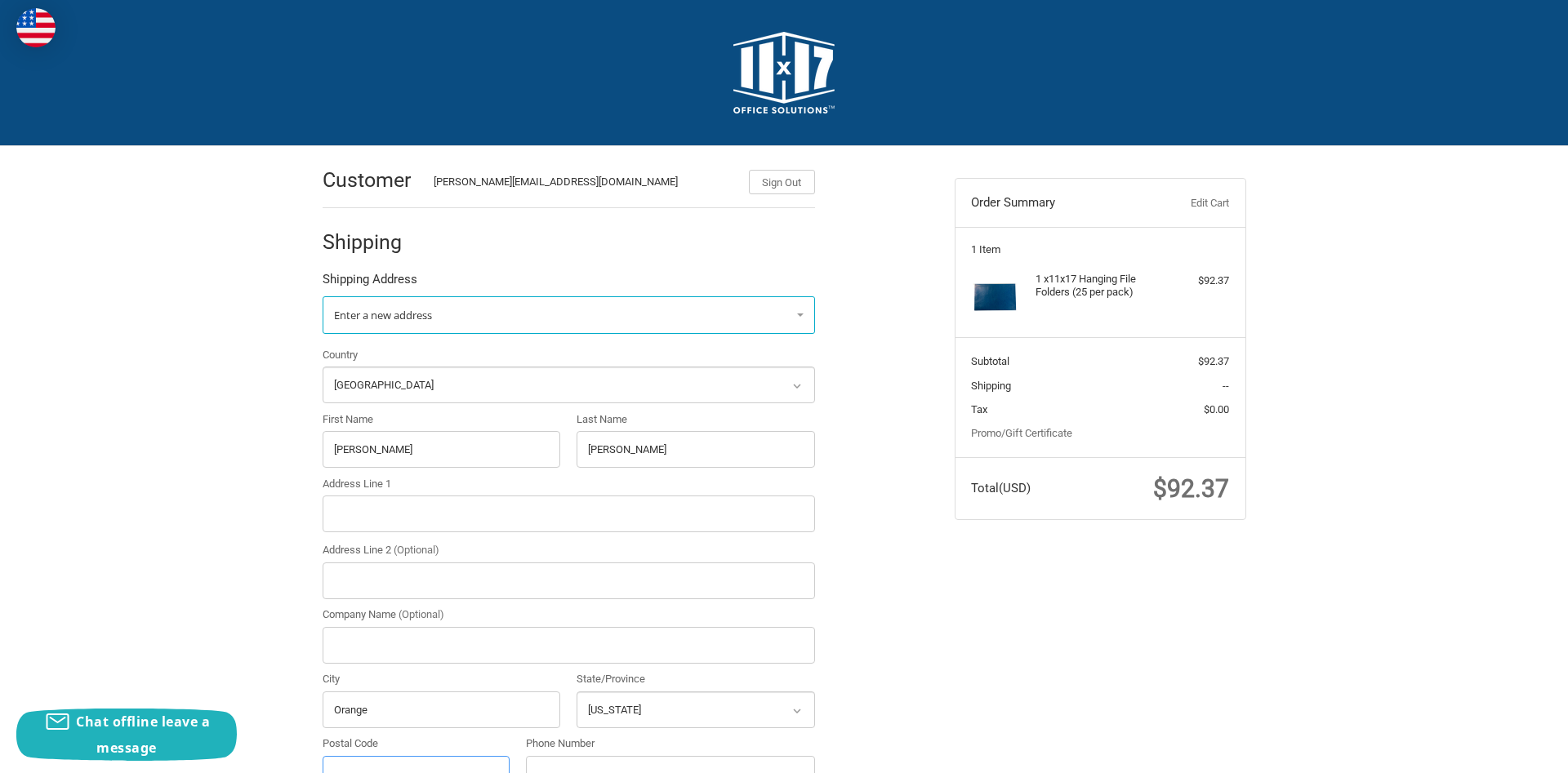
type input "92869-5653"
type input "+17143290375"
type input "7934 E San Luis Dr"
click at [228, 502] on div "Customer david@ocwaterjet.com Sign Out Shipping Shipping Address Enter a new ad…" at bounding box center [784, 707] width 1568 height 1123
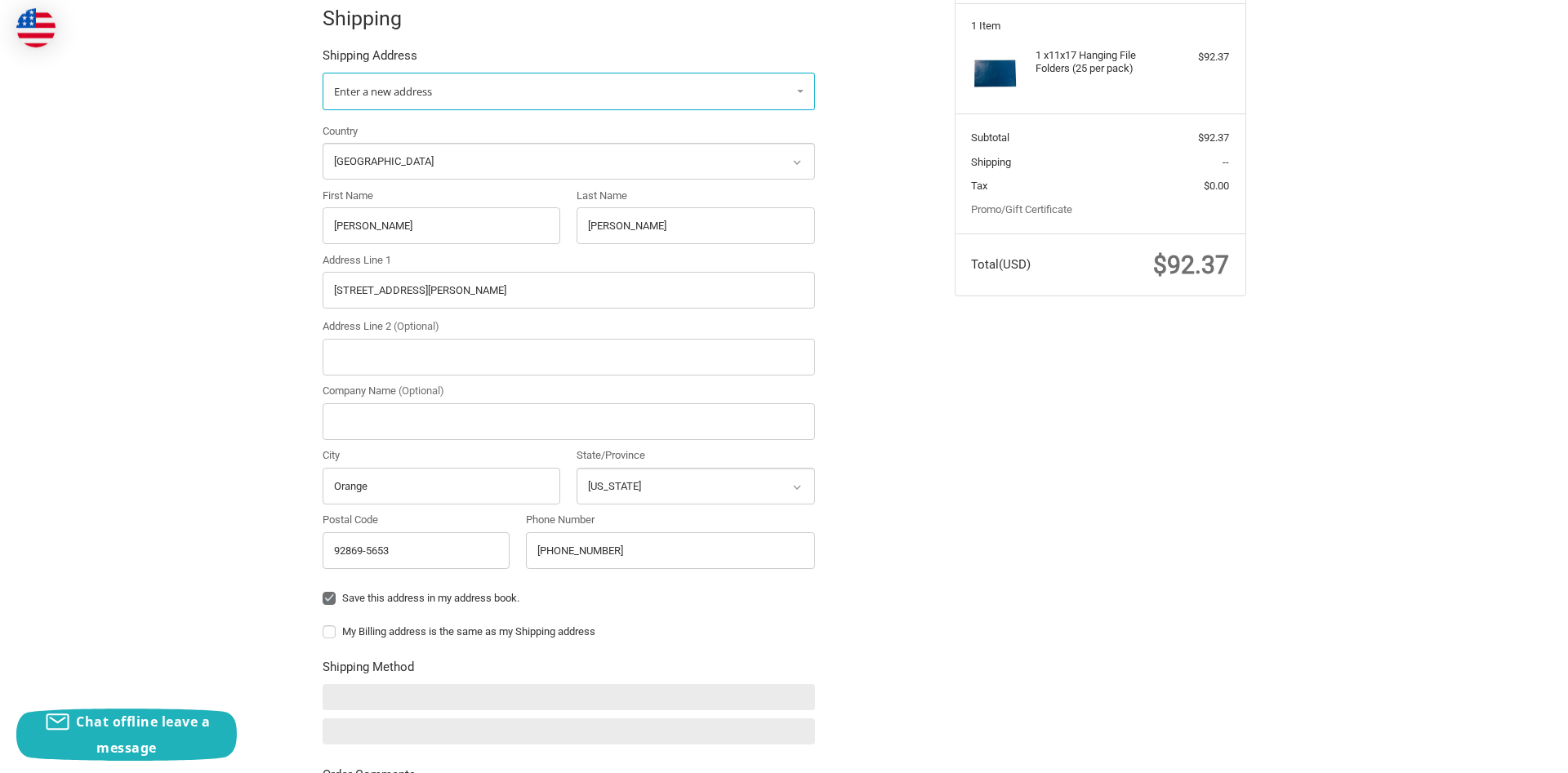
scroll to position [250, 0]
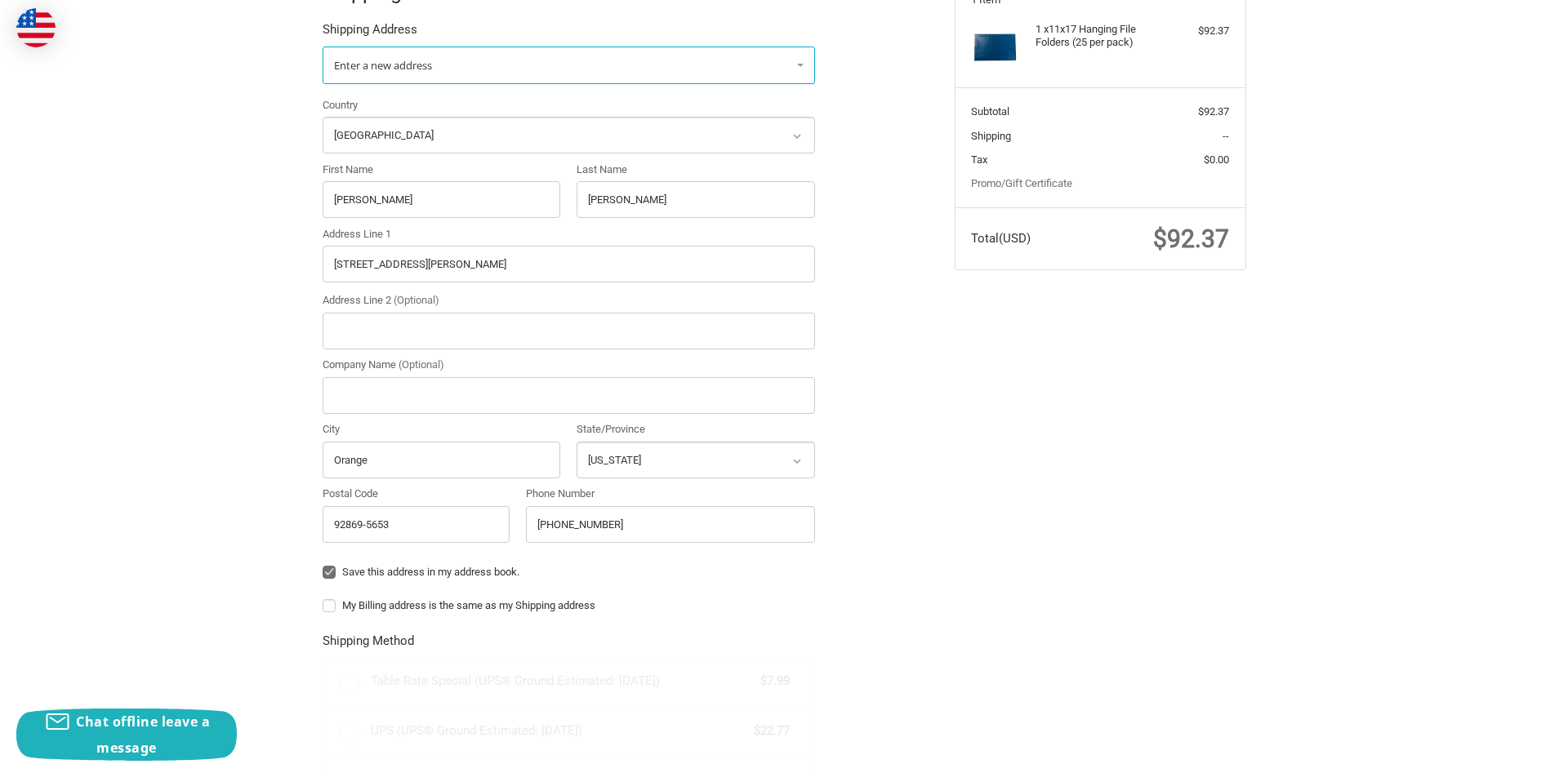
radio input "true"
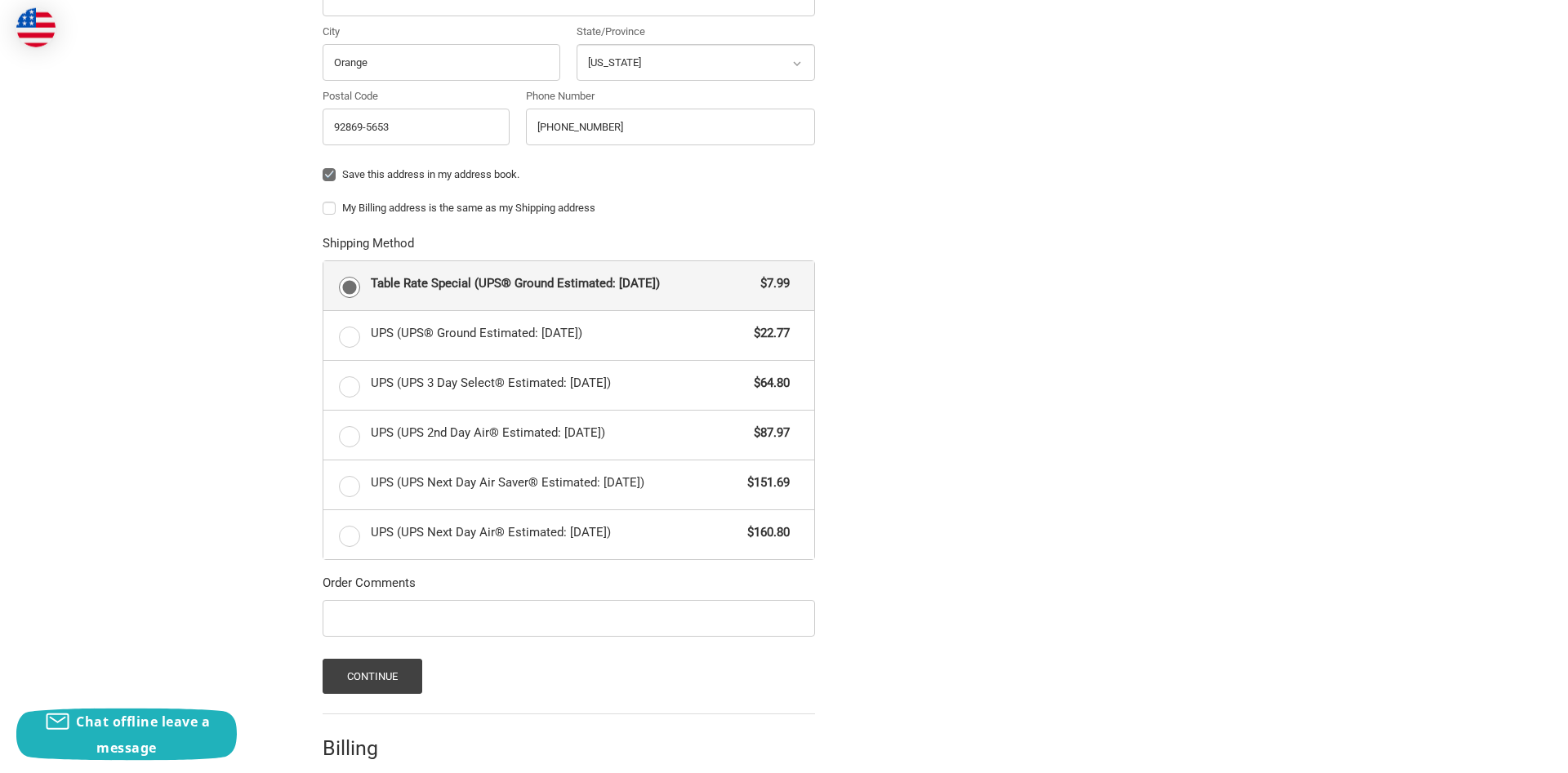
scroll to position [666, 0]
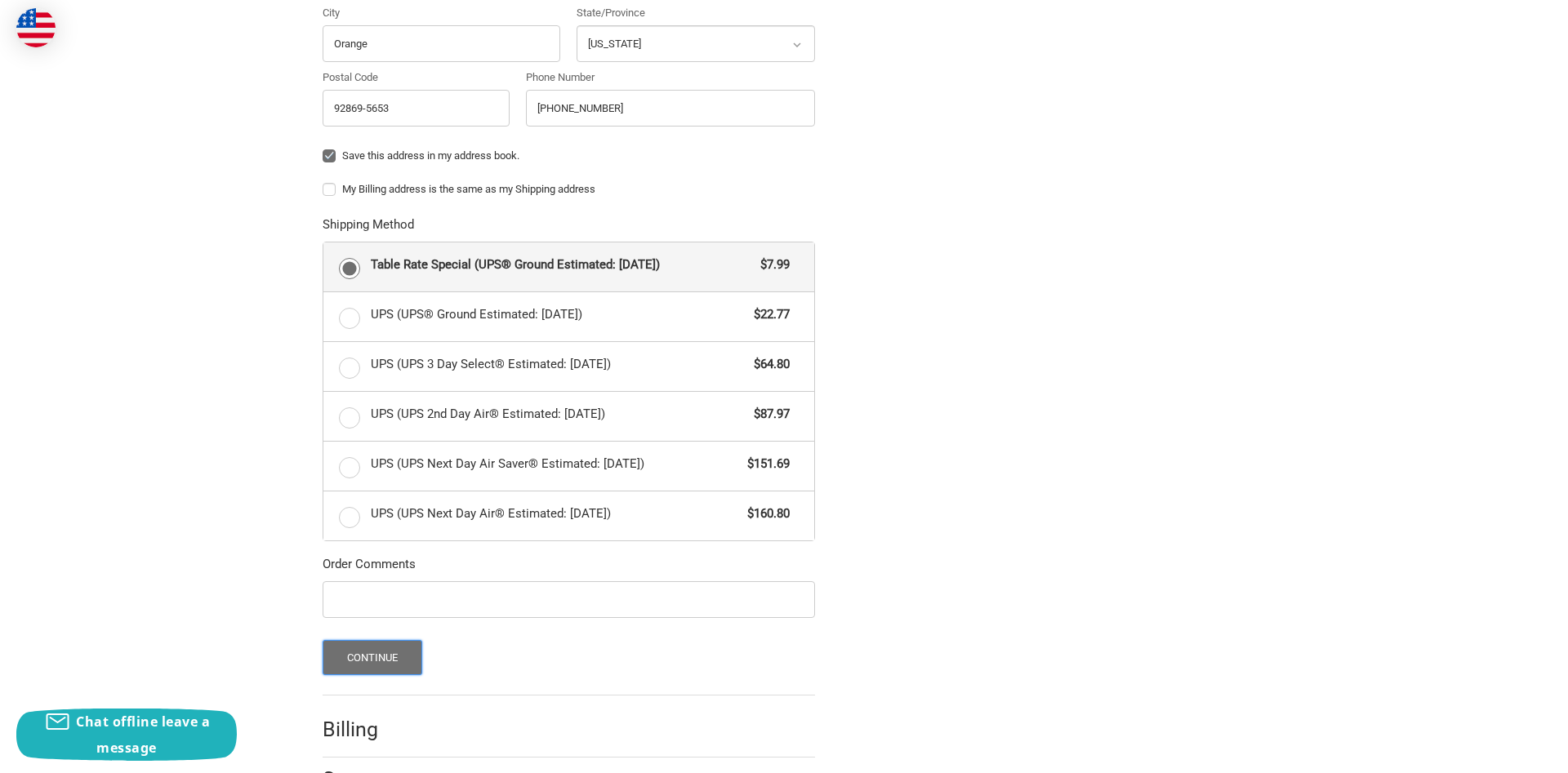
click at [365, 663] on button "Continue" at bounding box center [372, 657] width 101 height 35
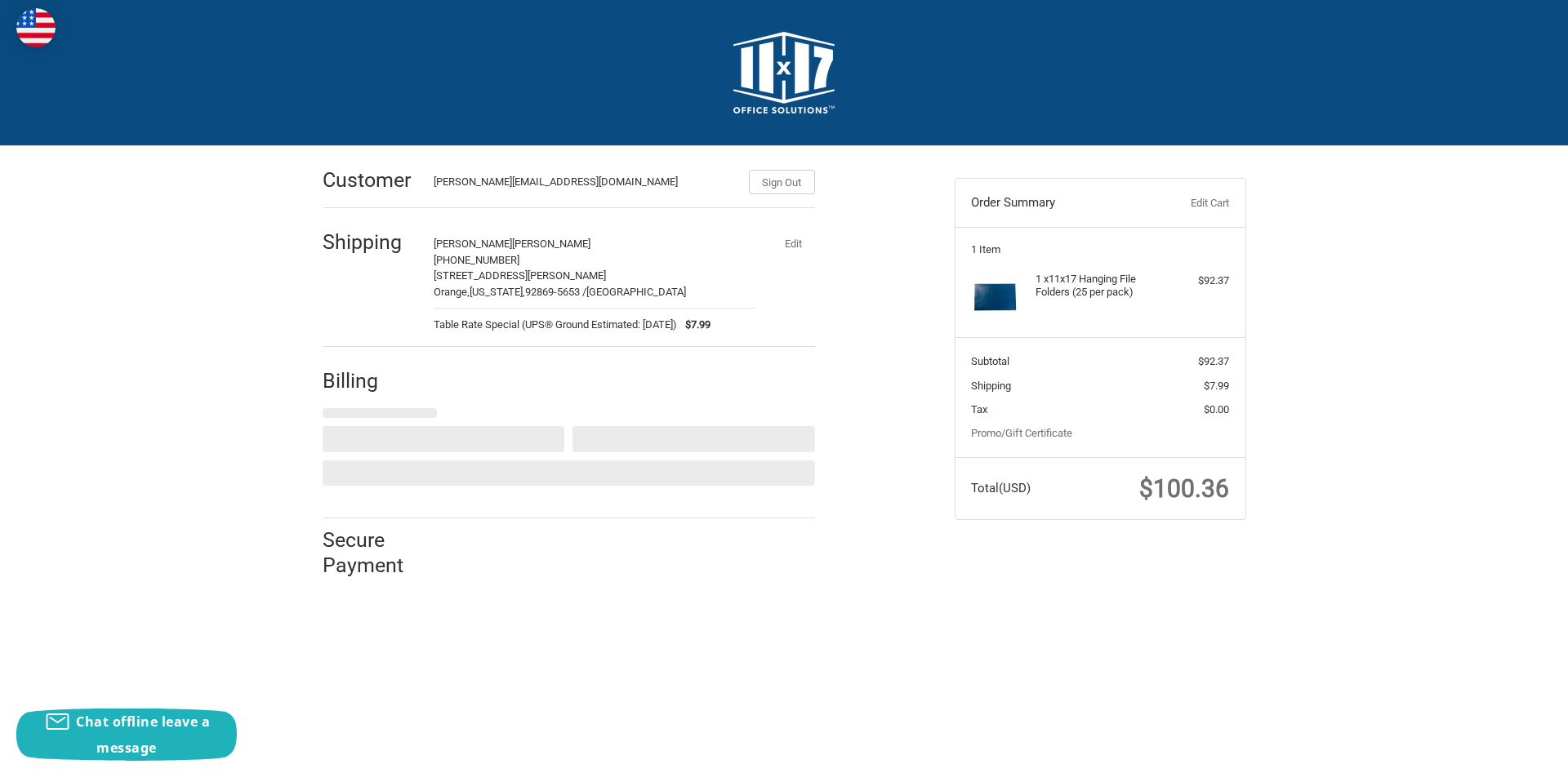
scroll to position [0, 0]
select select "US"
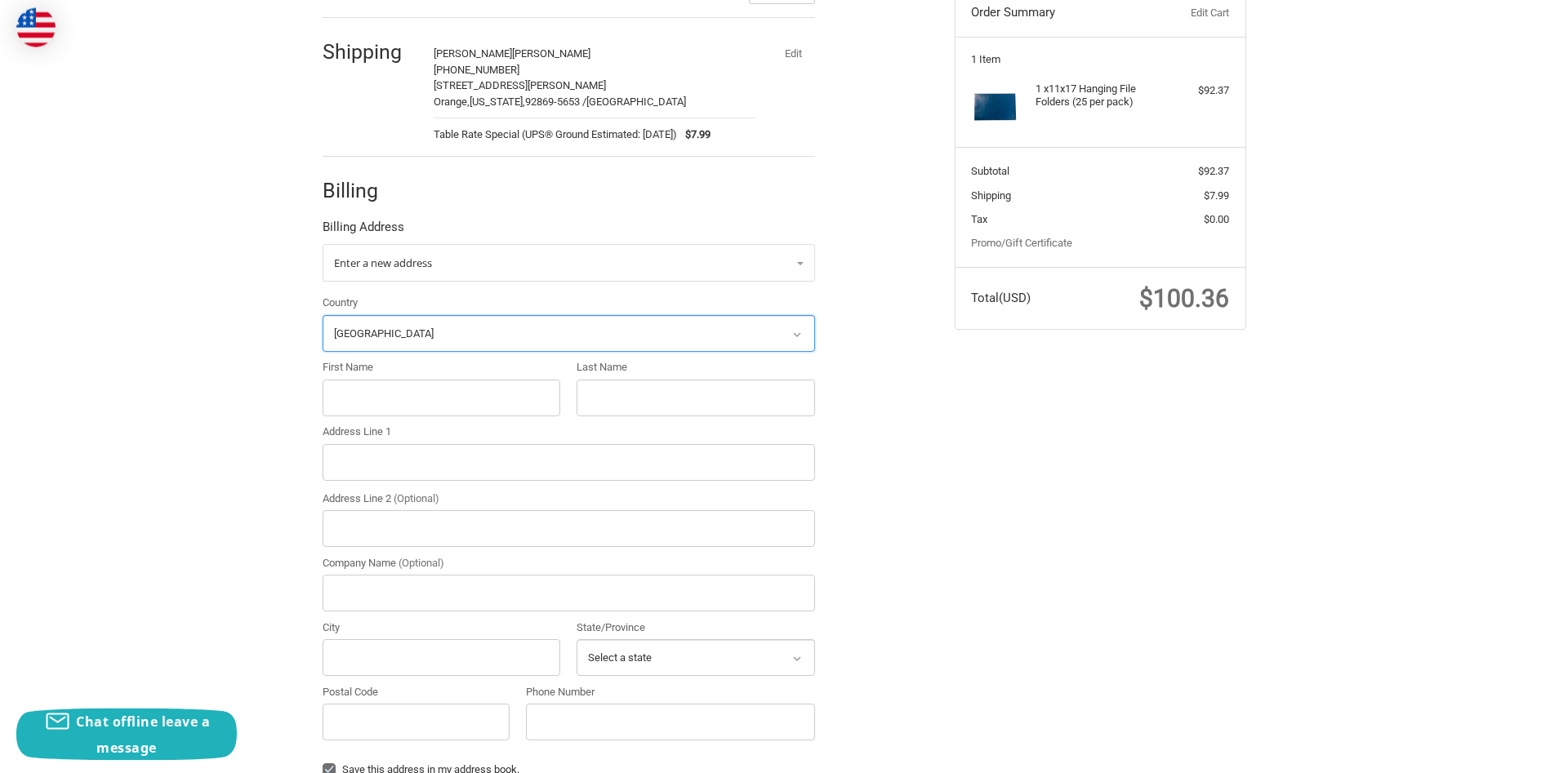
scroll to position [192, 0]
click at [380, 402] on input "First Name" at bounding box center [441, 395] width 238 height 37
type input "David"
type input "Gaulke"
type input "Santa Ana"
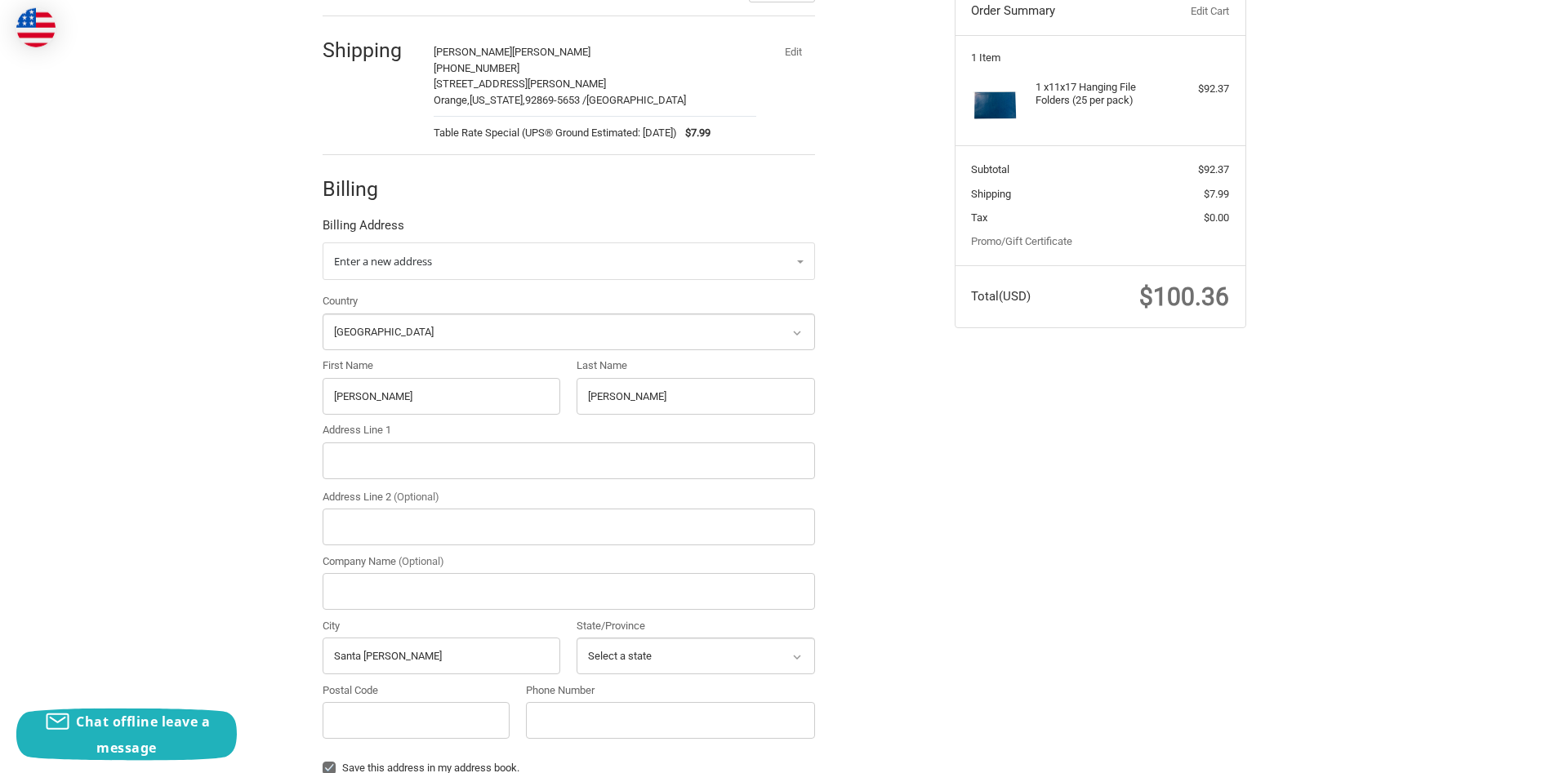
select select "CA"
type input "92711"
type input "+17143290375"
type input "PO Box 10214"
click at [220, 530] on div "Customer david@ocwaterjet.com Sign Out Shipping David Gaulke +17143290375 7934 …" at bounding box center [784, 443] width 1568 height 979
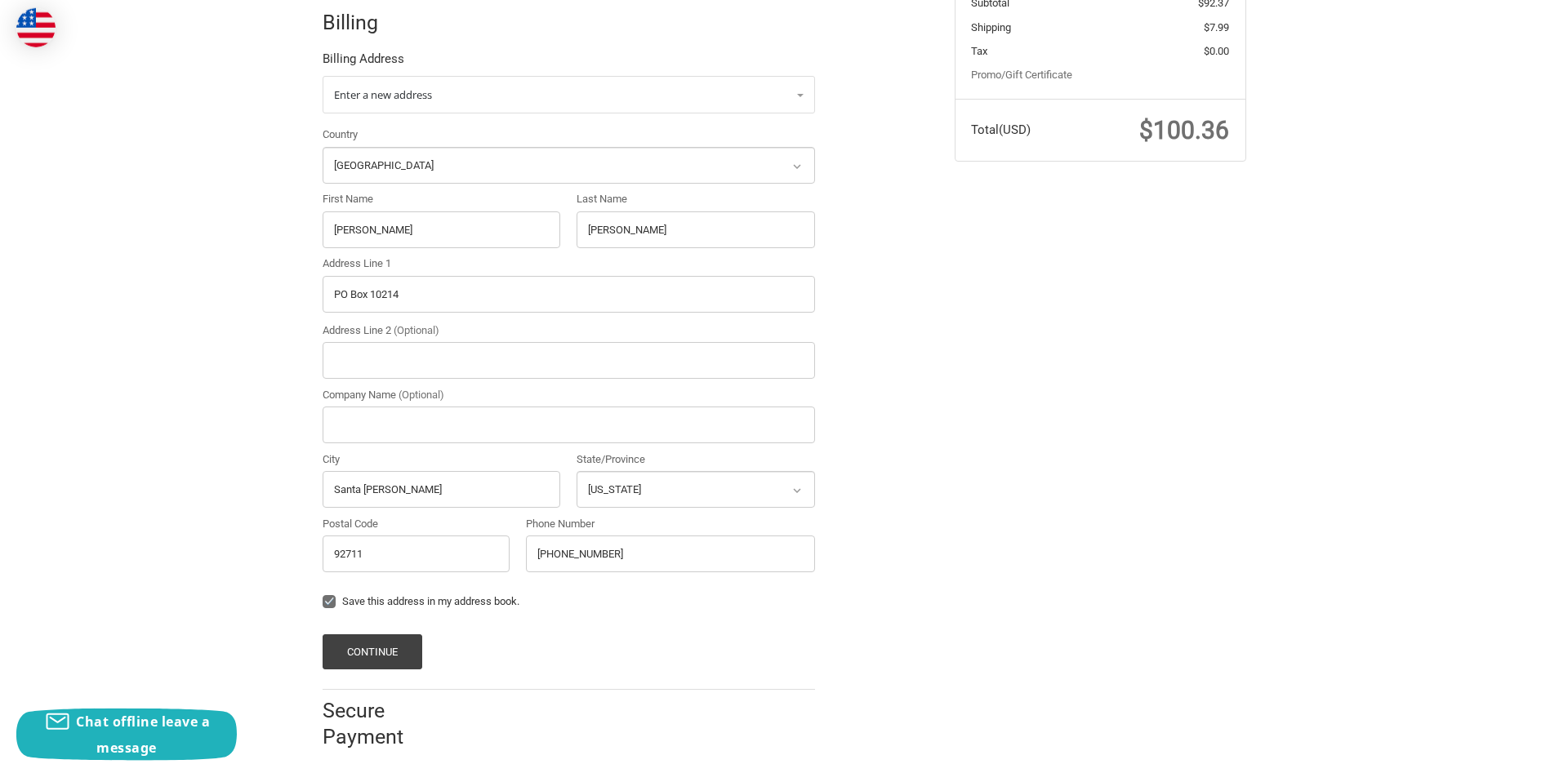
scroll to position [368, 0]
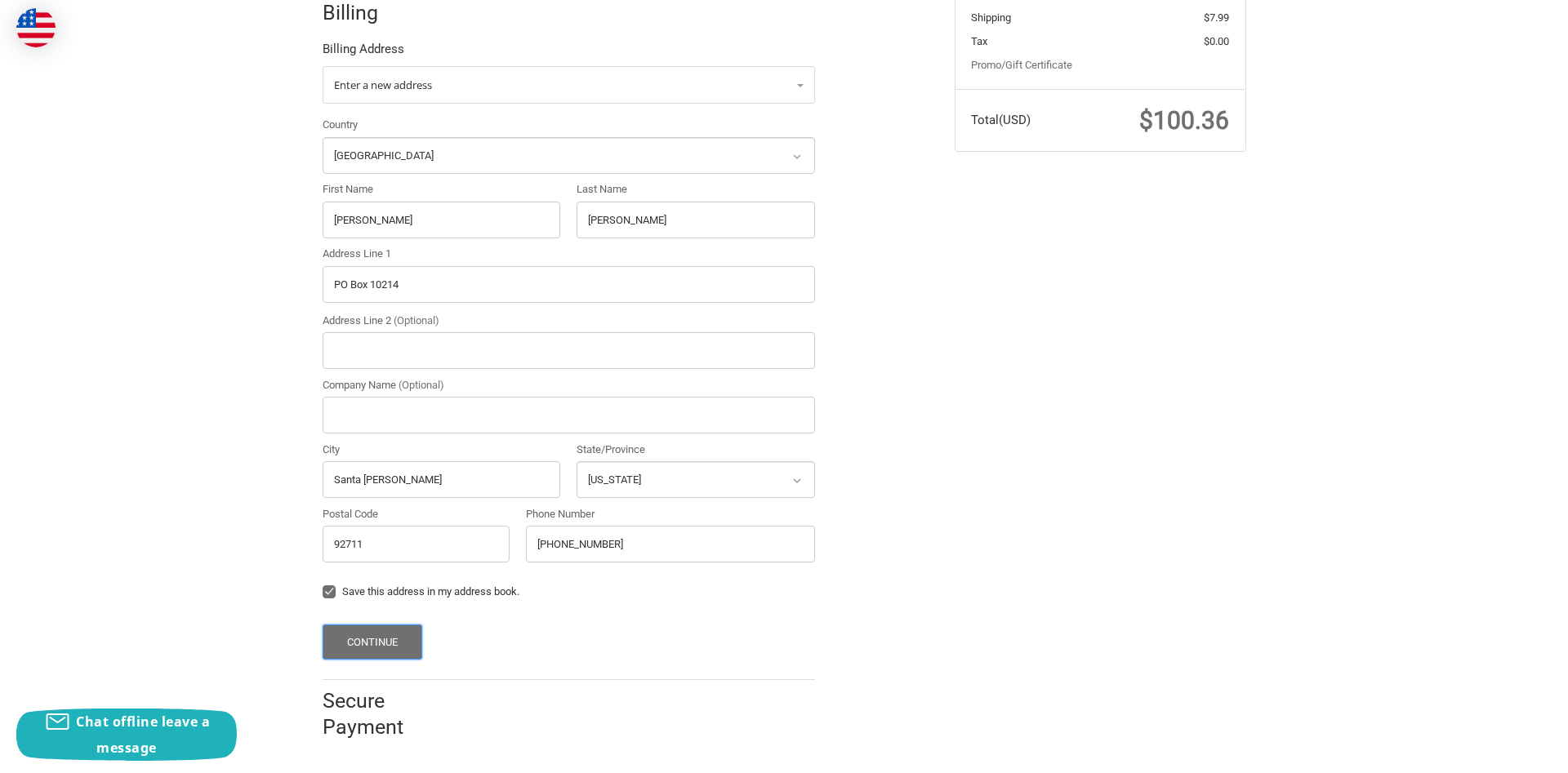
click at [387, 641] on button "Continue" at bounding box center [372, 641] width 101 height 35
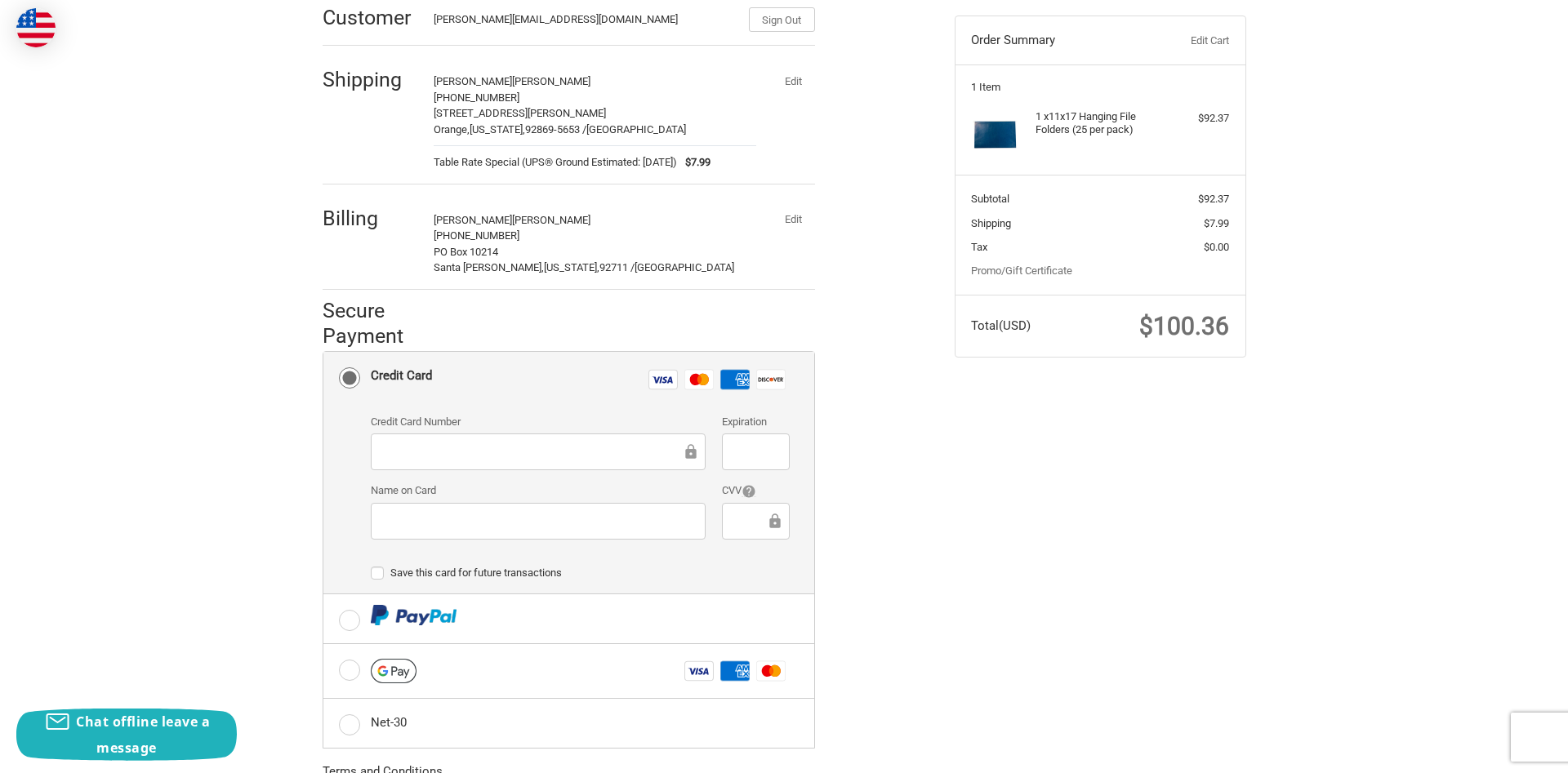
scroll to position [167, 0]
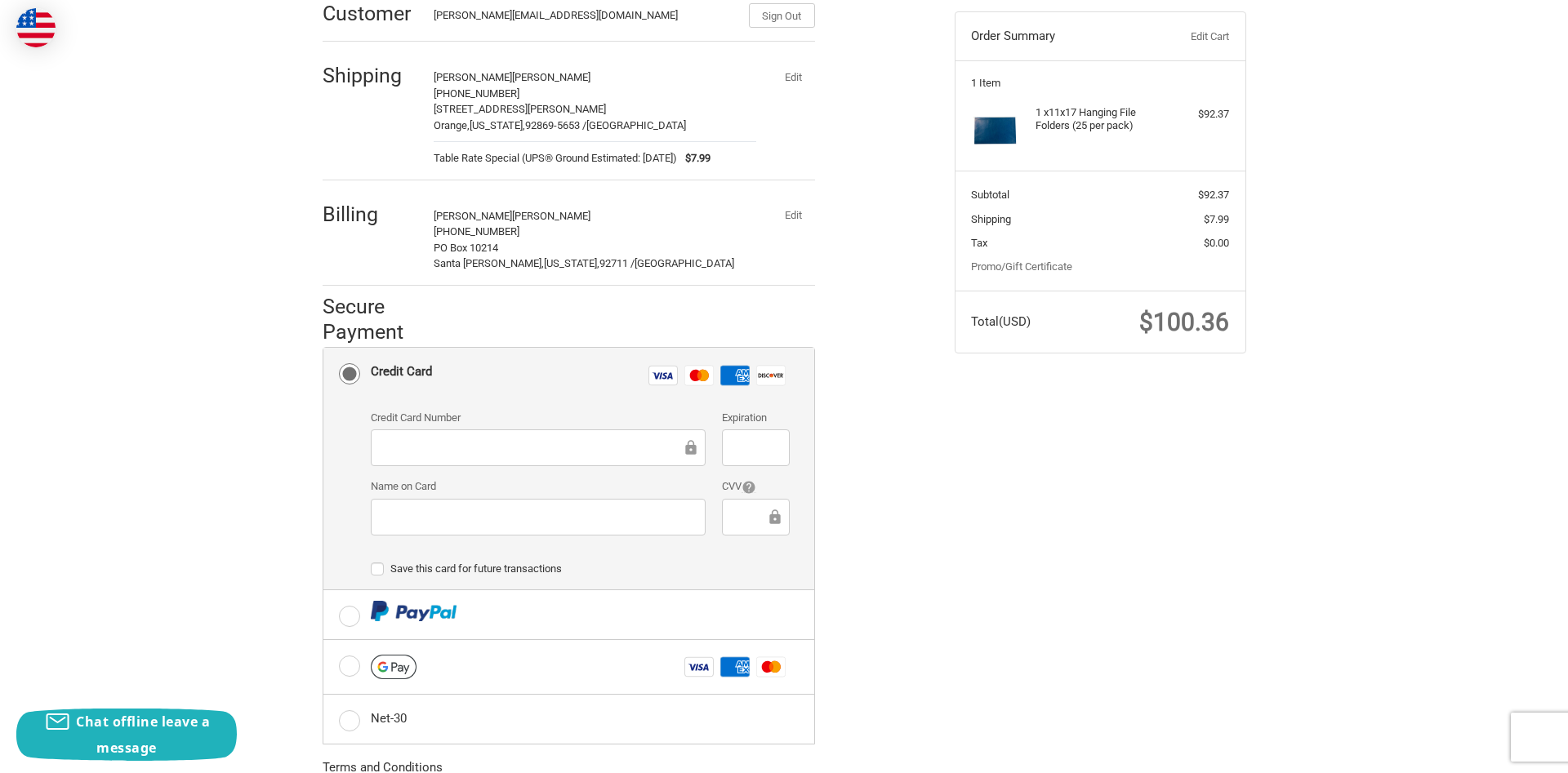
click at [188, 329] on div "Customer david@ocwaterjet.com Sign Out Shipping David Gaulke +17143290375 7934 …" at bounding box center [784, 467] width 1568 height 976
click at [429, 461] on div at bounding box center [538, 447] width 334 height 37
click at [251, 502] on div "Customer david@ocwaterjet.com Sign Out Shipping David Gaulke +17143290375 7934 …" at bounding box center [784, 467] width 1568 height 976
